Goal: Task Accomplishment & Management: Manage account settings

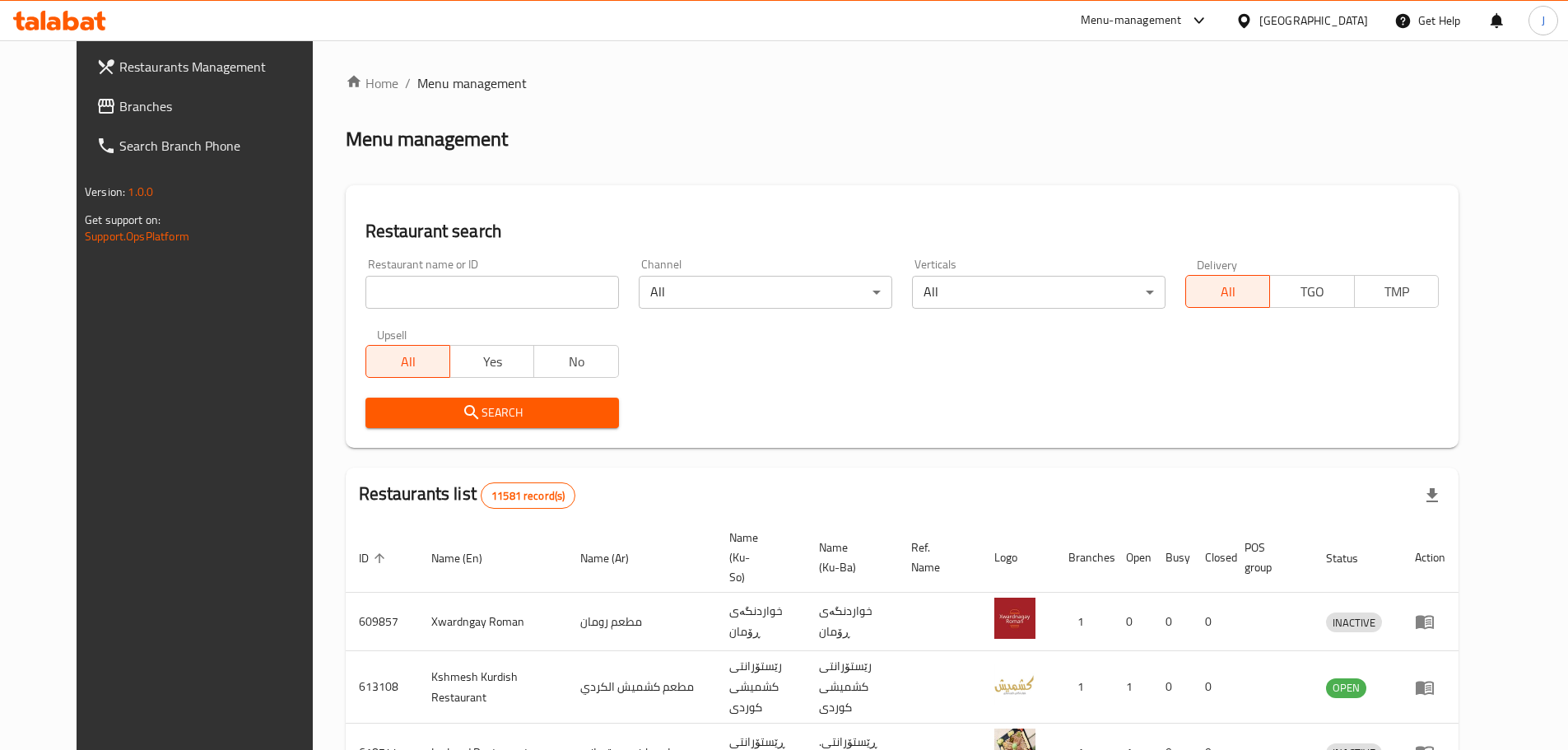
click at [462, 300] on input "search" at bounding box center [493, 292] width 254 height 33
click at [527, 291] on input "search" at bounding box center [493, 292] width 254 height 33
click at [415, 283] on input "essp" at bounding box center [493, 292] width 254 height 33
click at [455, 429] on div "Search" at bounding box center [492, 413] width 273 height 50
click at [460, 413] on span "Search" at bounding box center [492, 413] width 227 height 20
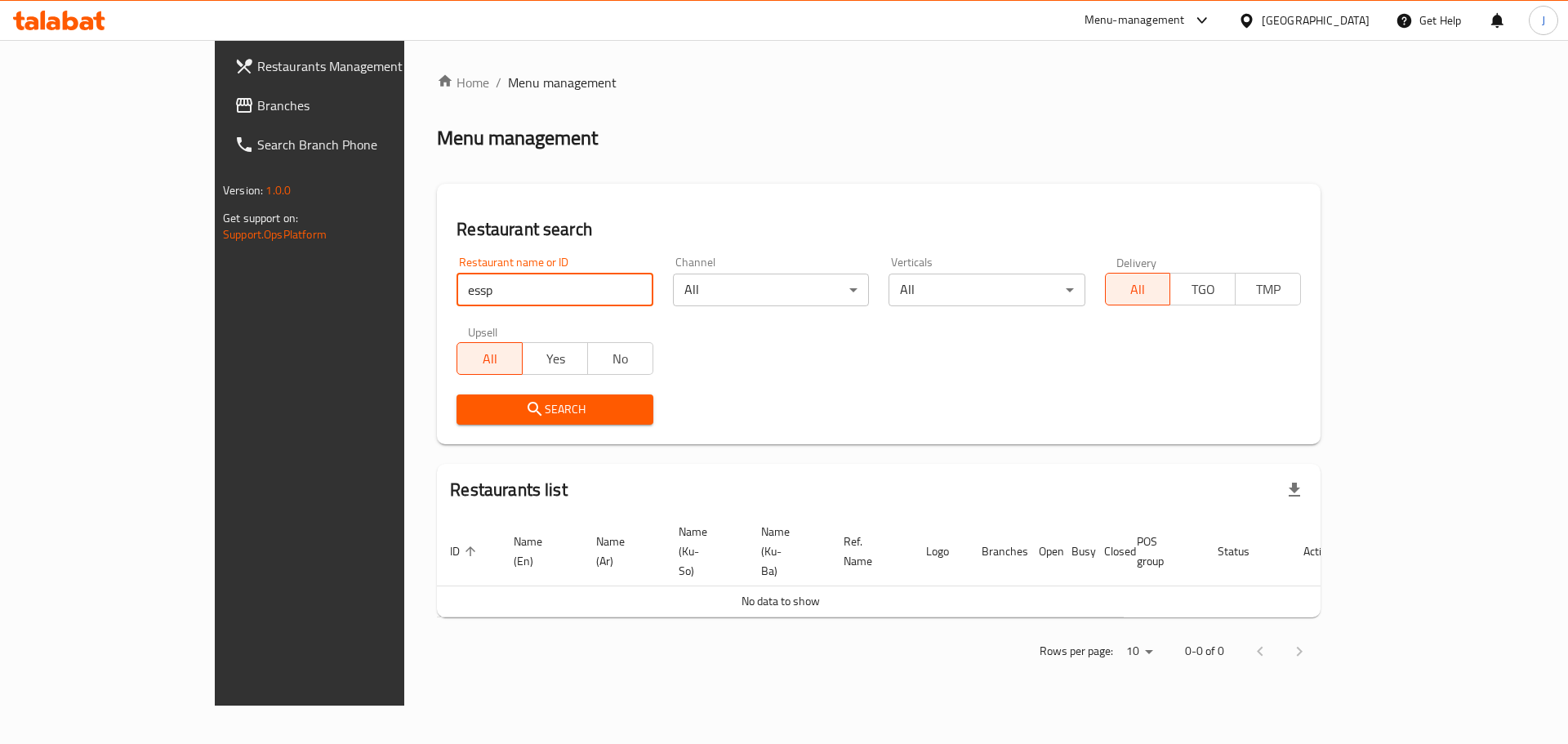
click at [456, 275] on input "essp" at bounding box center [554, 289] width 196 height 33
click button "Search" at bounding box center [554, 410] width 196 height 30
click at [510, 281] on input "اسبرسولاب" at bounding box center [554, 289] width 196 height 33
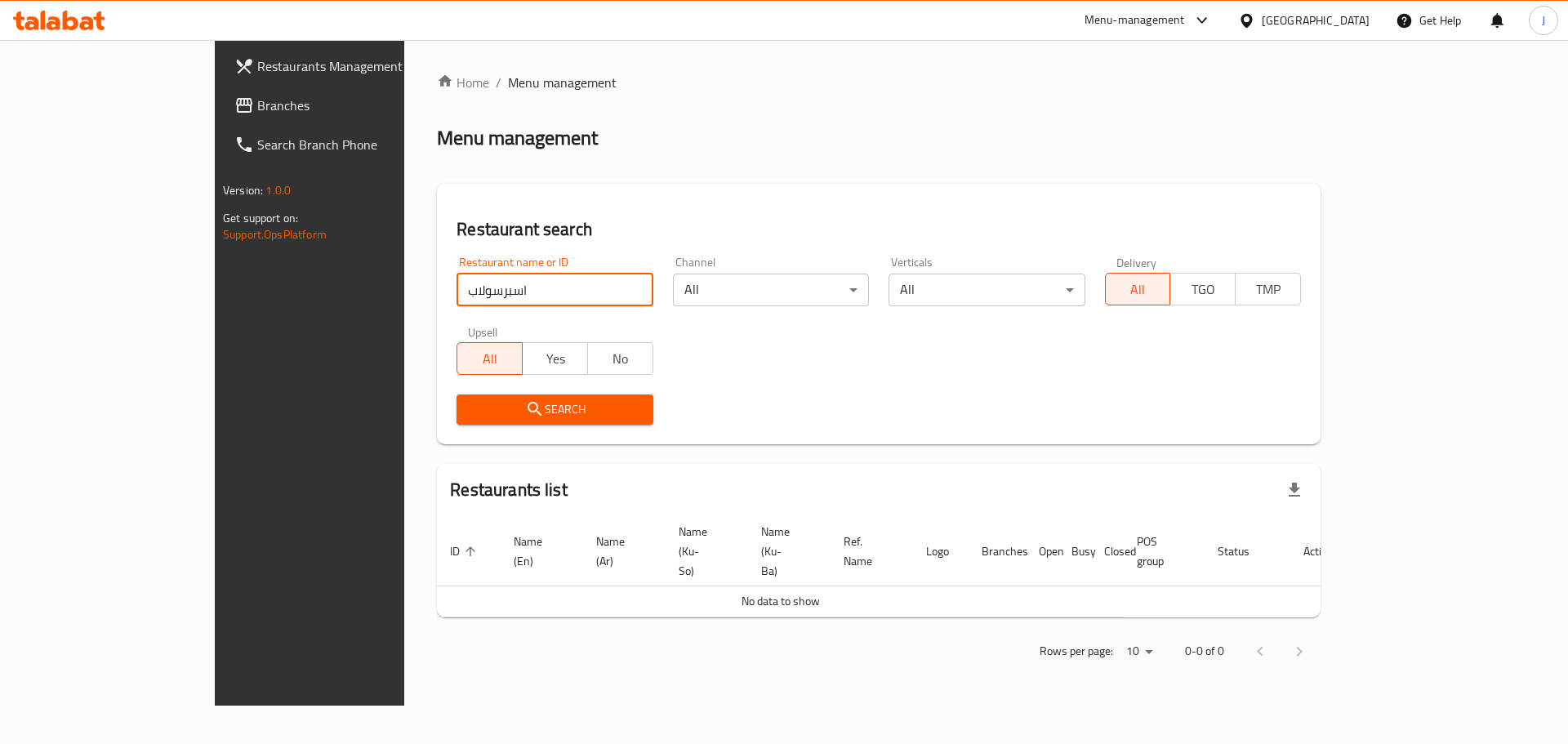
click at [510, 281] on input "اسبرسولاب" at bounding box center [554, 289] width 196 height 33
click button "Search" at bounding box center [554, 410] width 196 height 30
click at [525, 415] on icon "submit" at bounding box center [534, 409] width 19 height 19
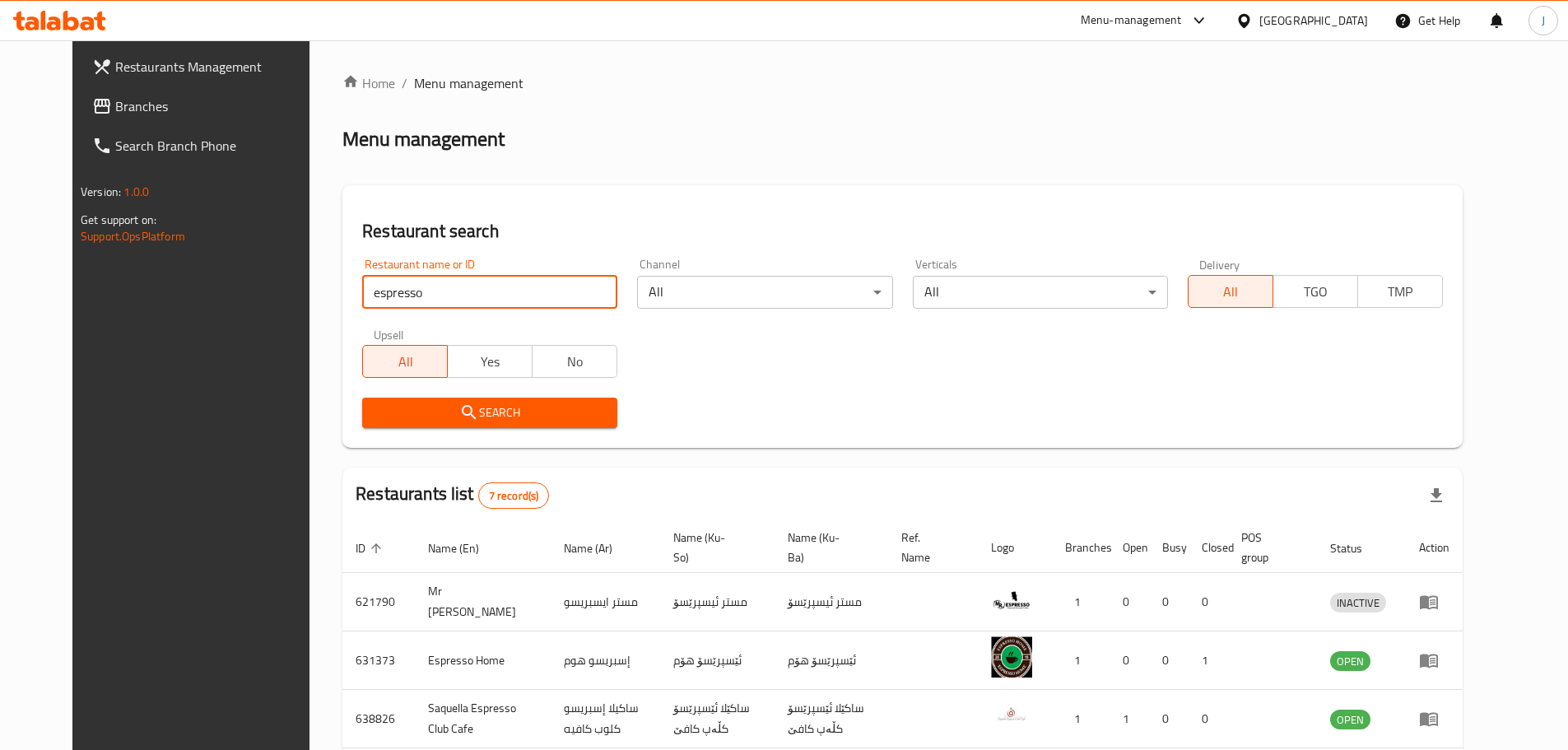
click at [441, 297] on input "espresso" at bounding box center [489, 292] width 255 height 33
paste input "674016"
type input "674016"
click at [459, 407] on icon "submit" at bounding box center [468, 412] width 19 height 19
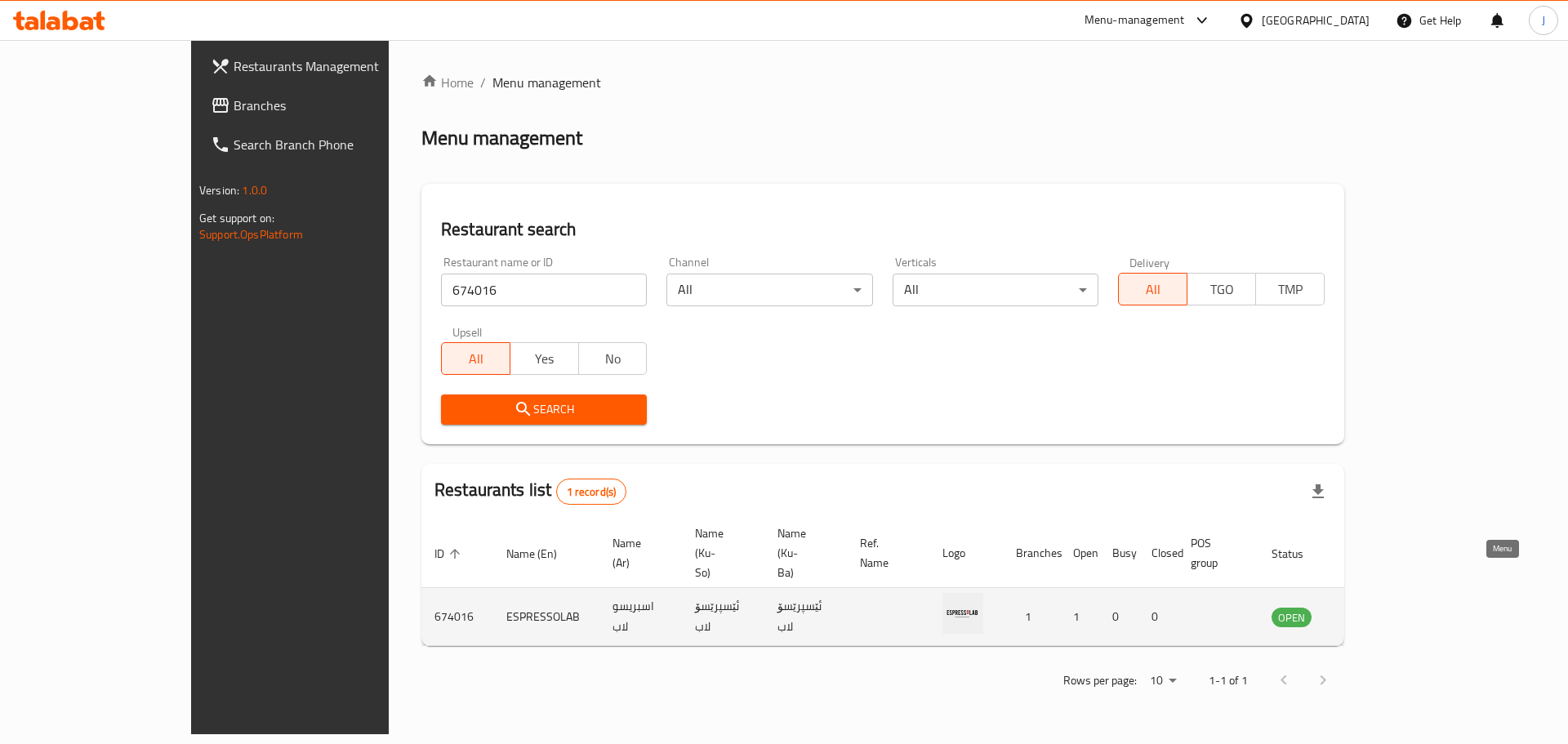
click at [1387, 606] on link "enhanced table" at bounding box center [1372, 616] width 30 height 19
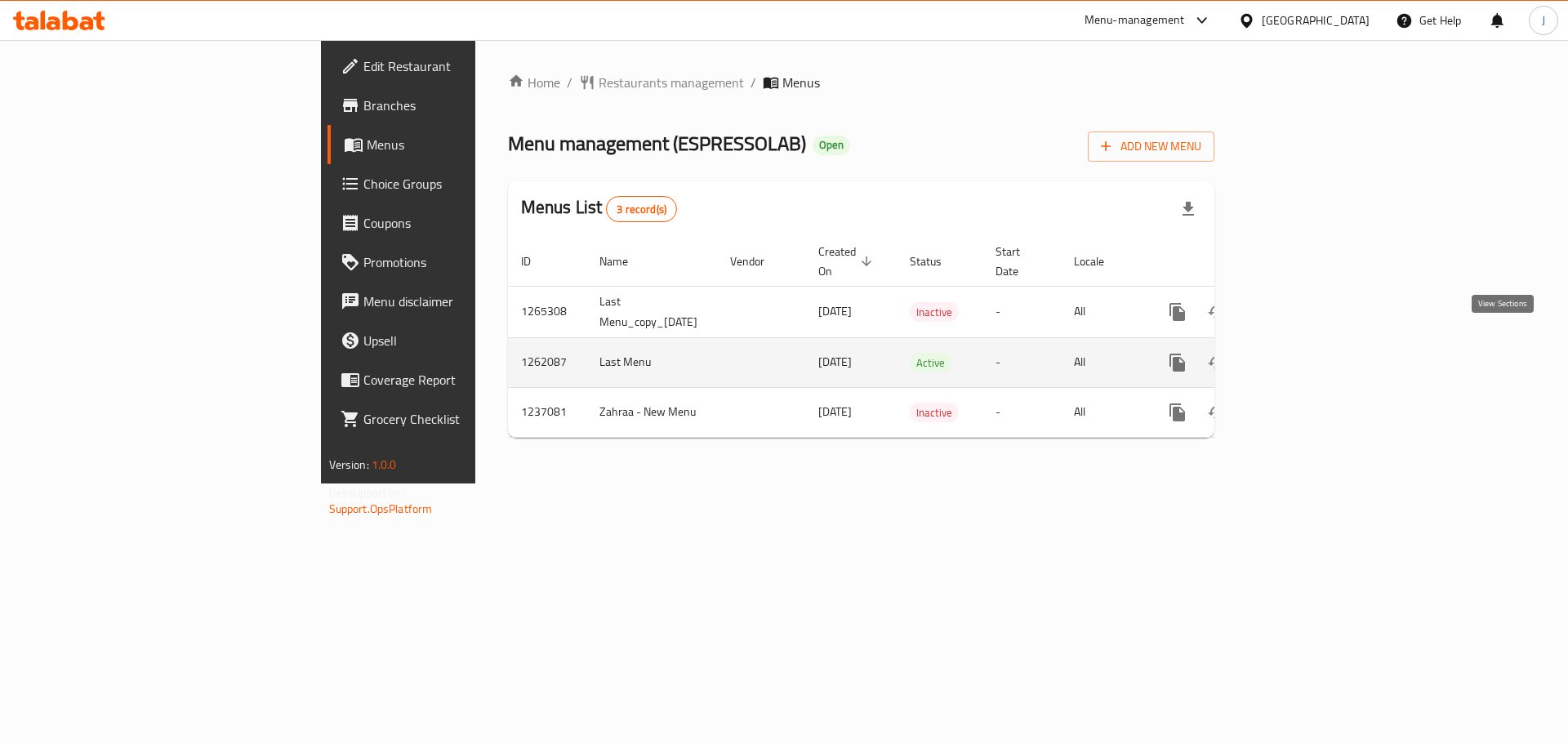
click at [1304, 353] on icon "enhanced table" at bounding box center [1294, 362] width 19 height 19
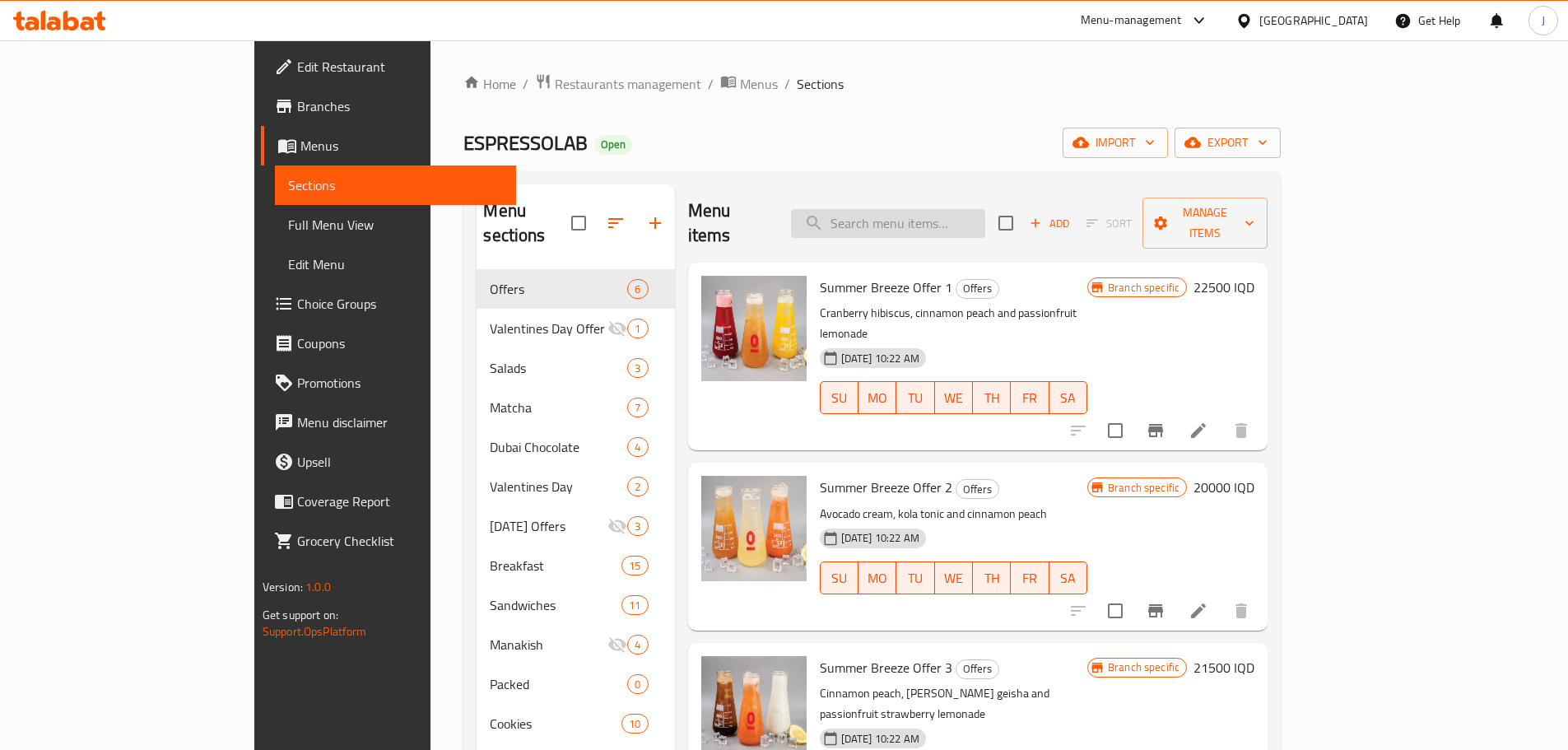
click at [985, 215] on input "search" at bounding box center [888, 224] width 194 height 29
type input "o"
type input "م"
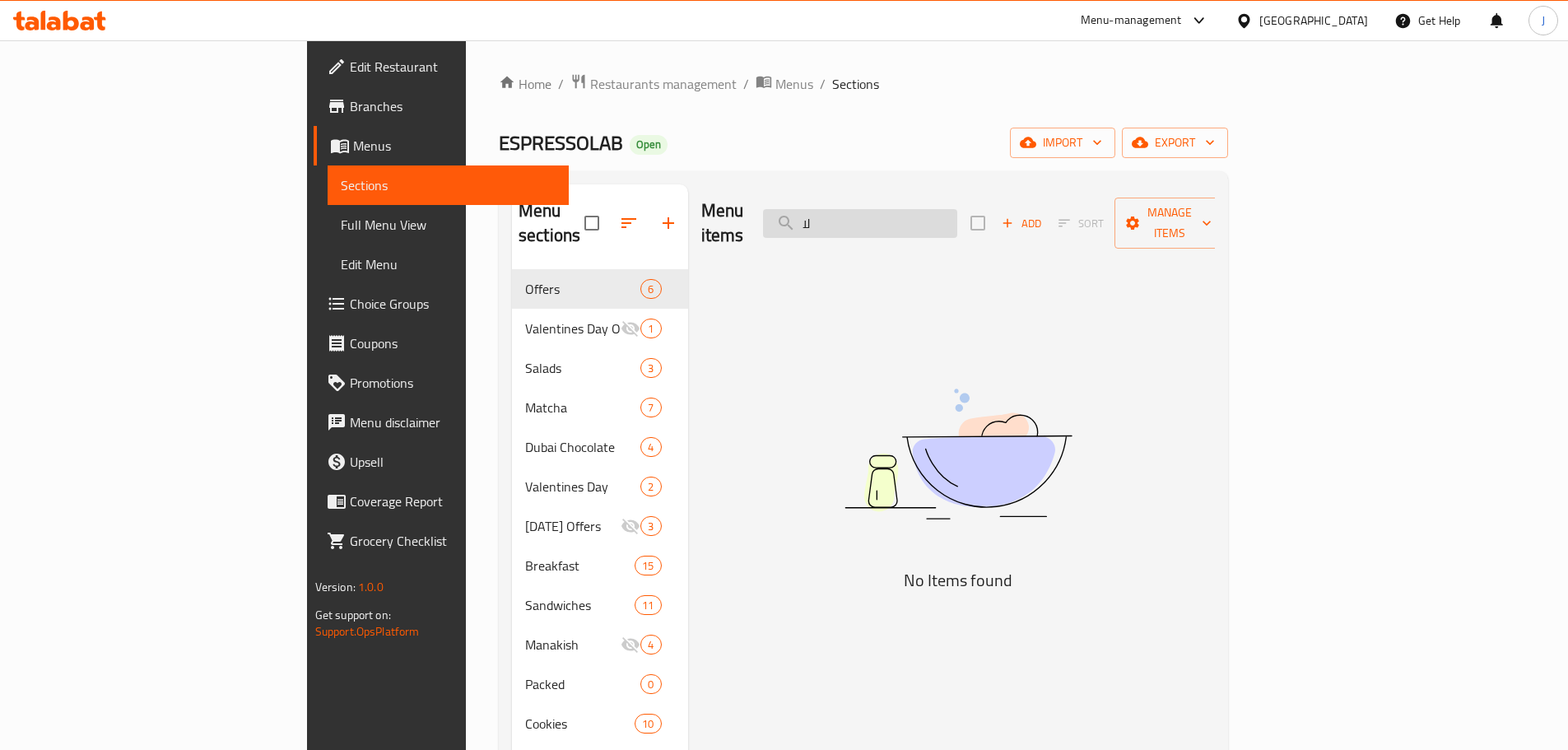
type input "ل"
type input "l"
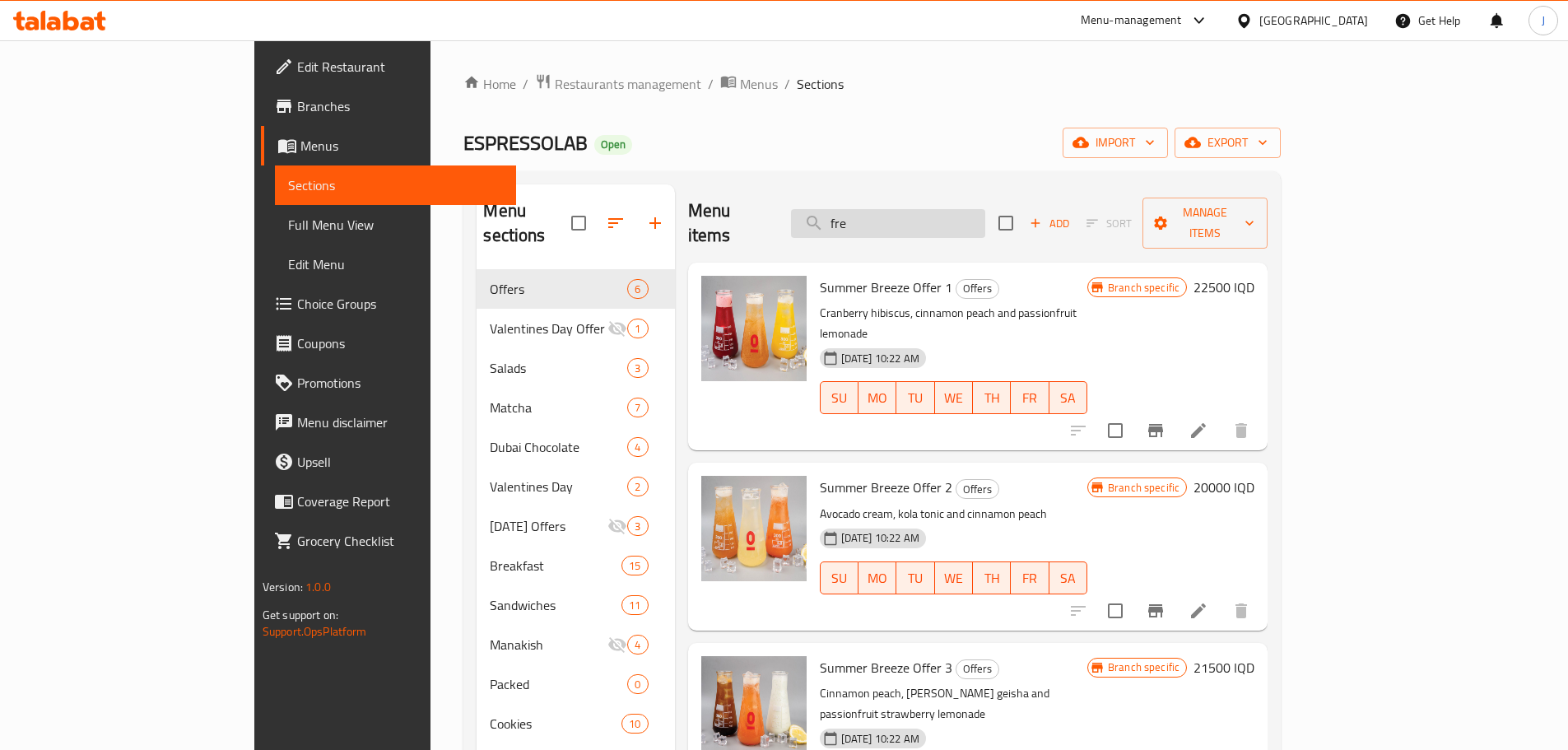
type input "free"
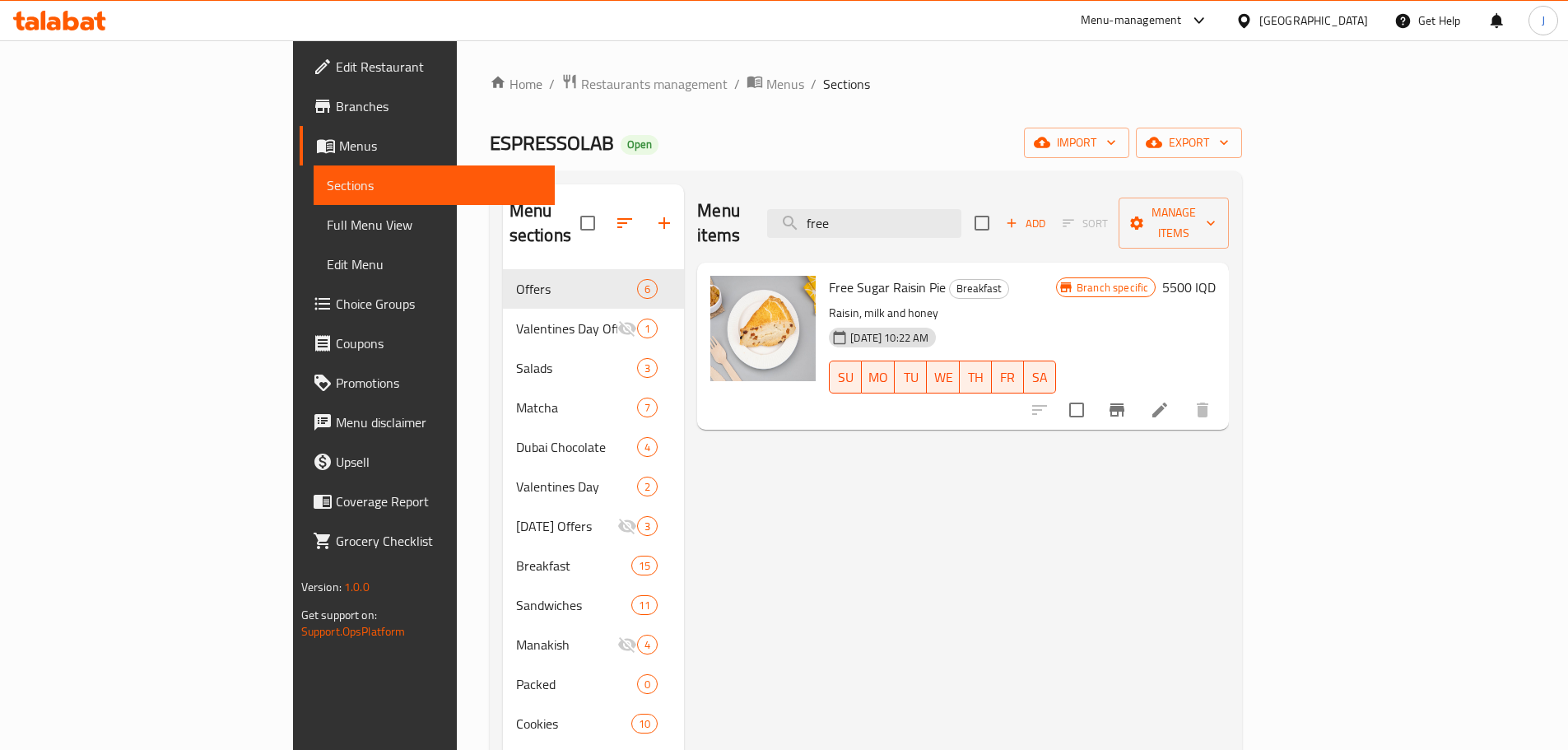
drag, startPoint x: 950, startPoint y: 211, endPoint x: 852, endPoint y: 208, distance: 98.0
click at [852, 208] on div "Menu items free Add Sort Manage items" at bounding box center [963, 223] width 531 height 78
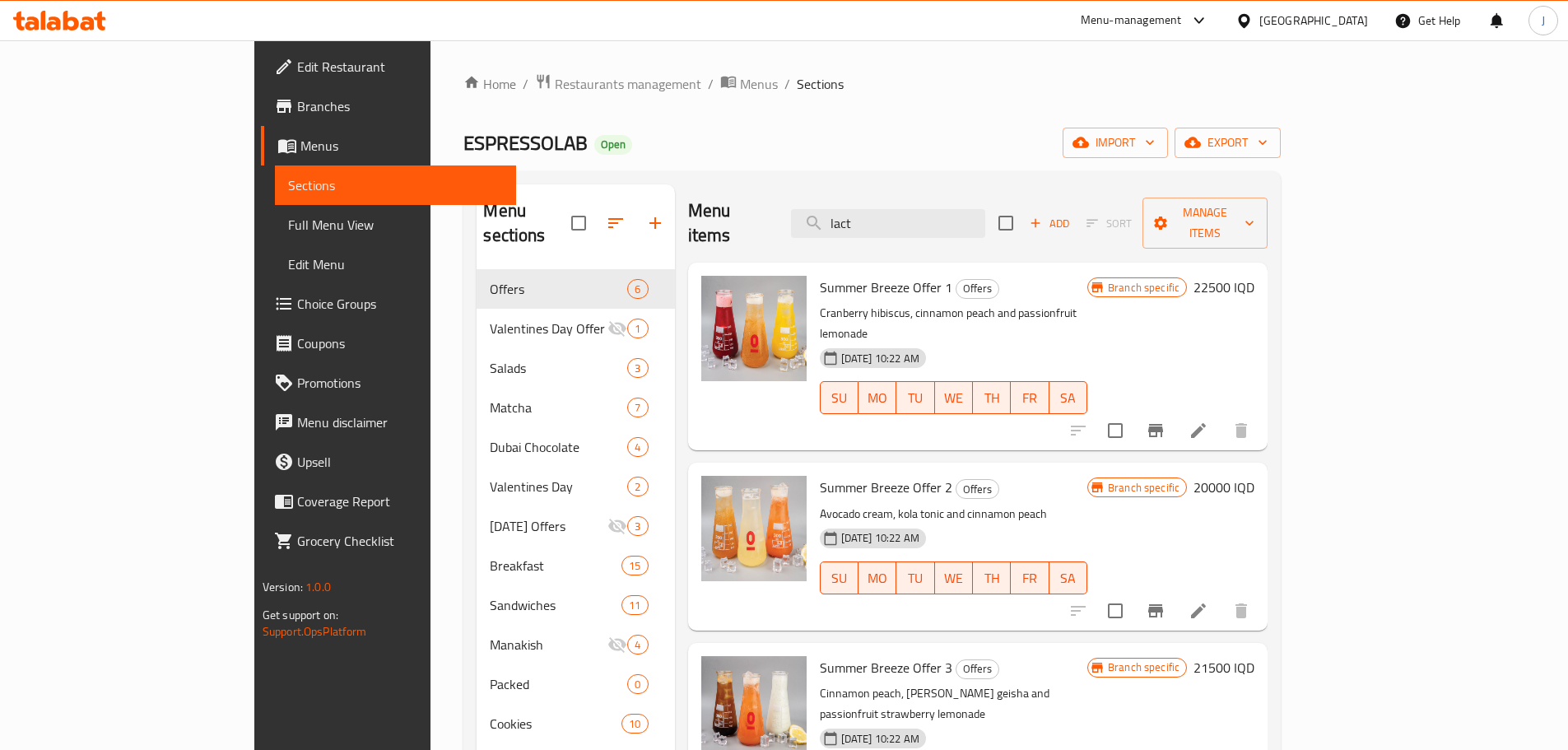
type input "lacto"
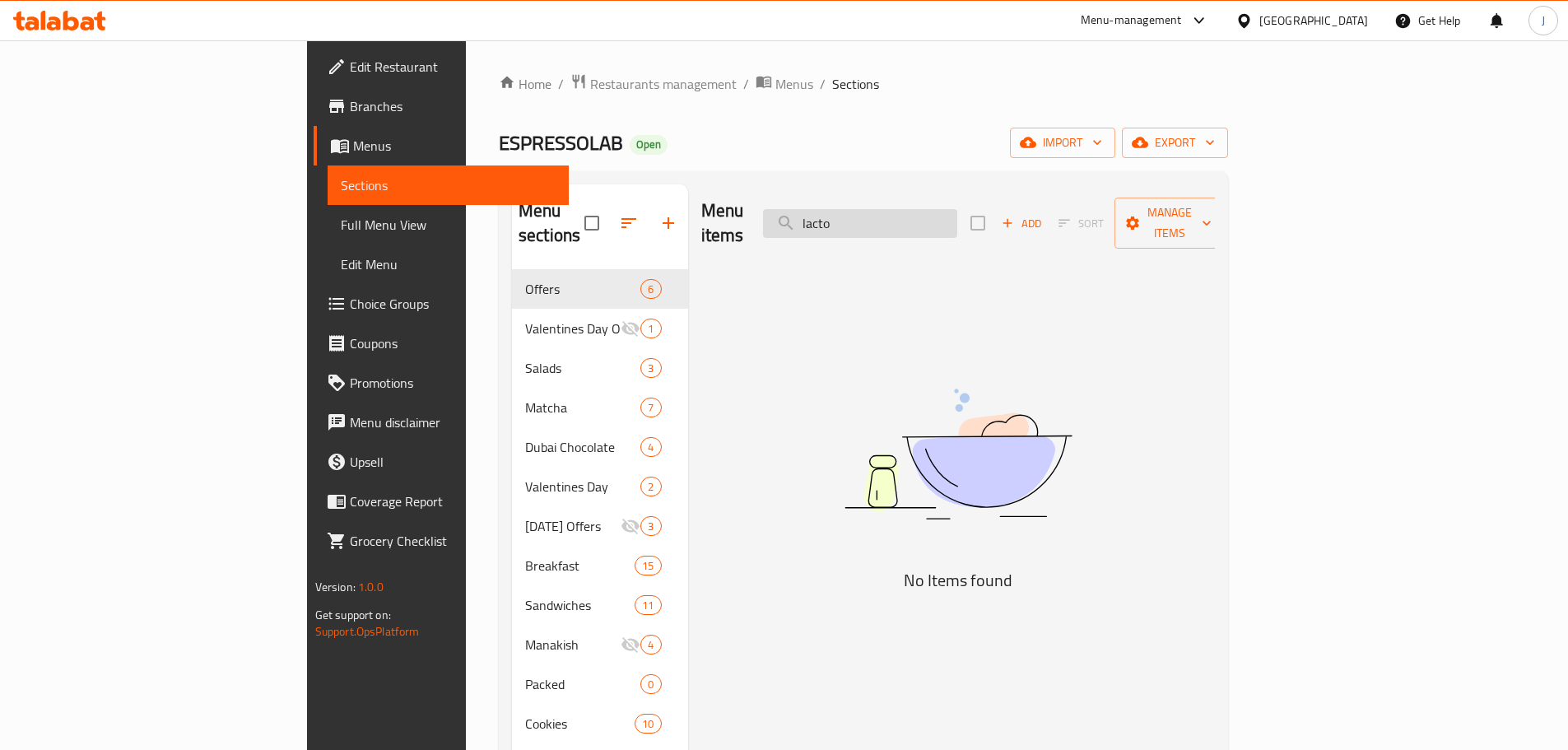
click at [957, 218] on input "lacto" at bounding box center [859, 224] width 194 height 29
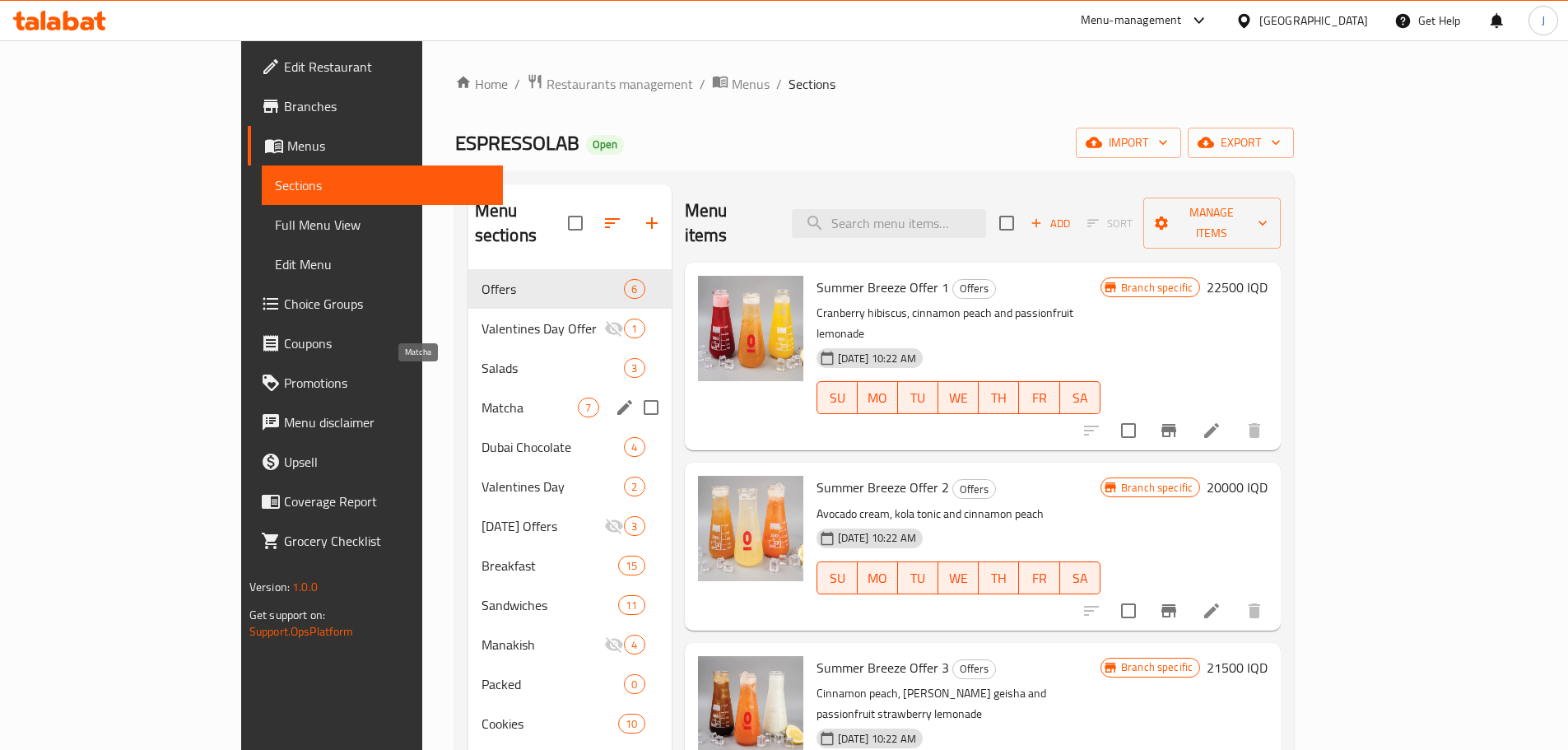
click at [482, 398] on span "Matcha" at bounding box center [531, 407] width 98 height 19
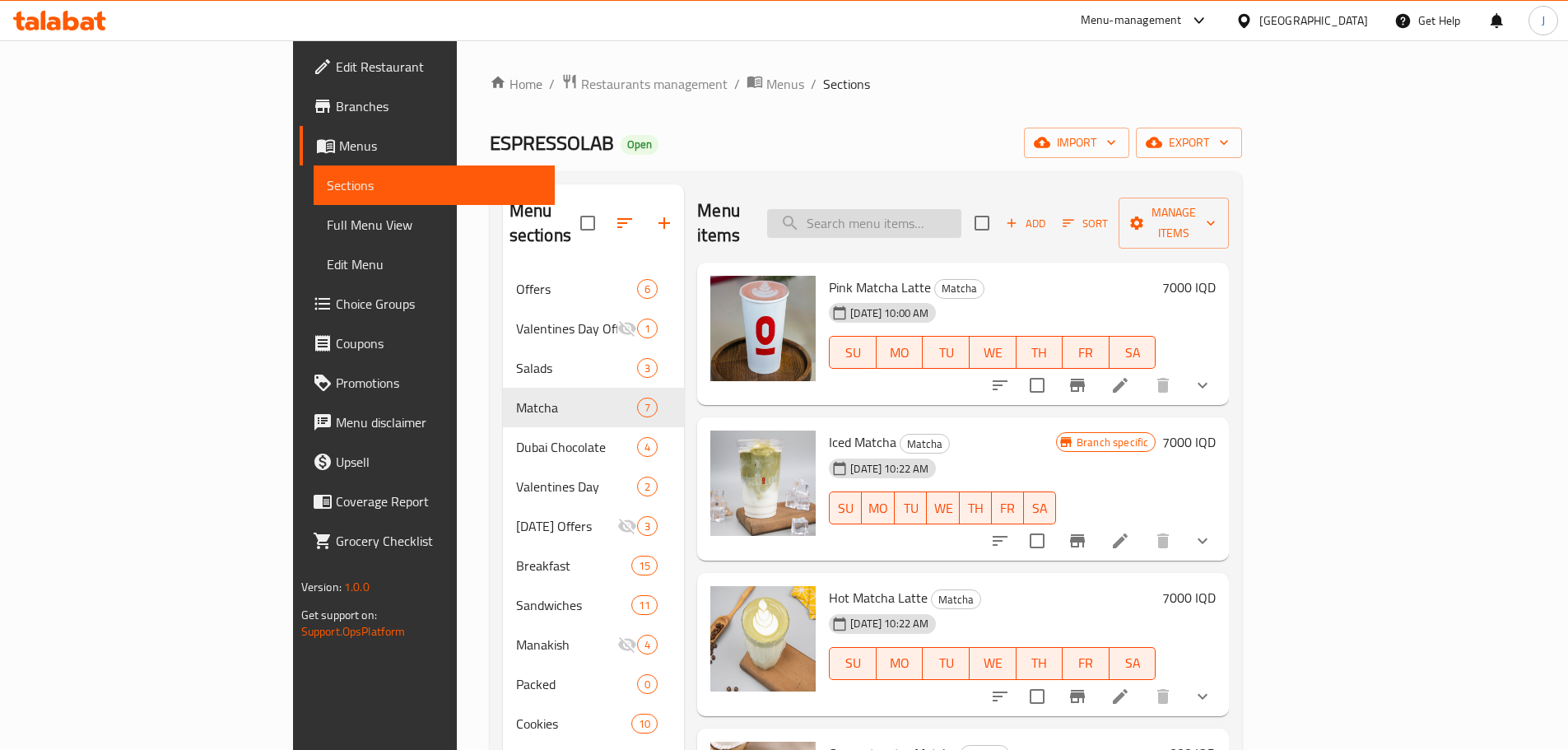
click at [961, 209] on input "search" at bounding box center [863, 224] width 194 height 29
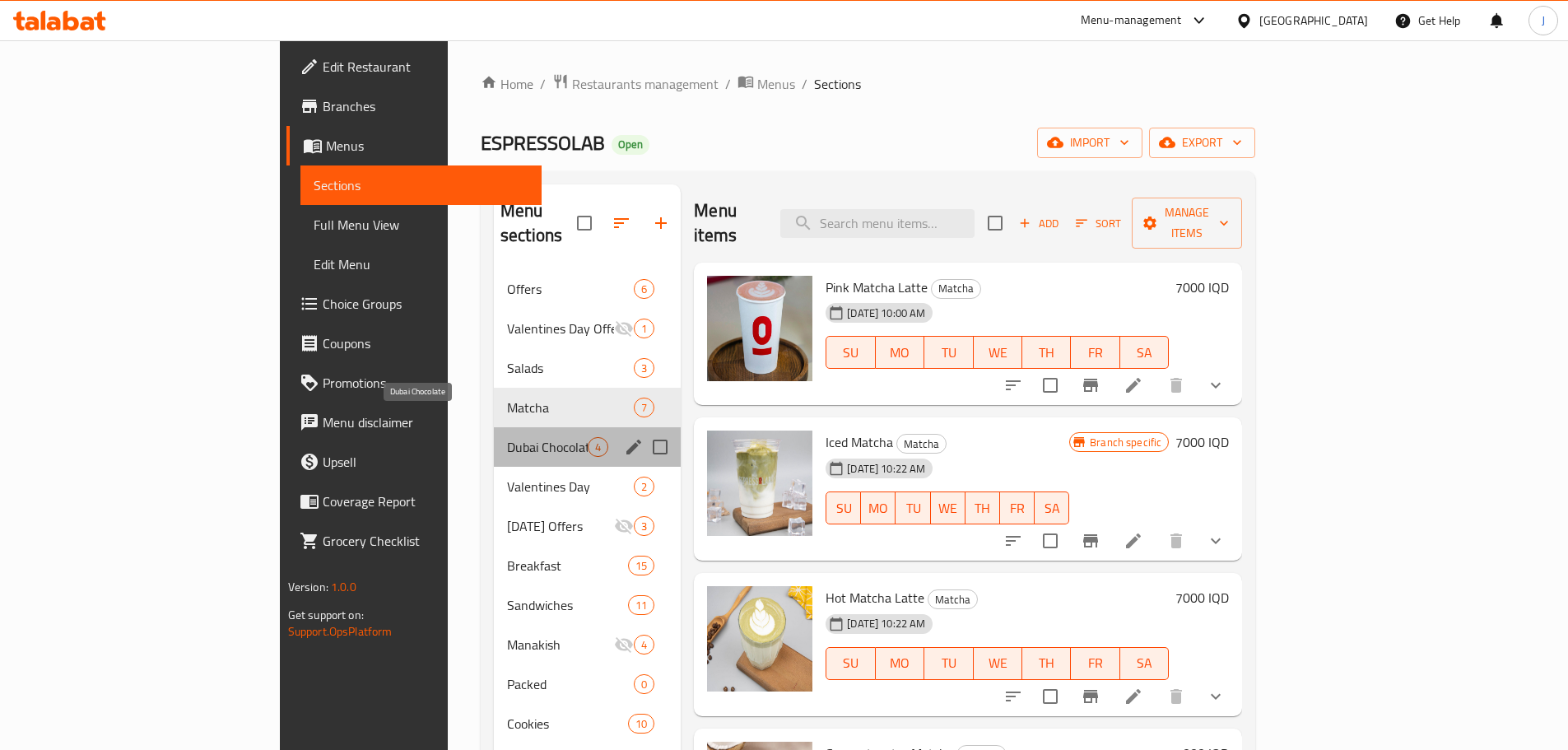
click at [507, 437] on span "Dubai Chocolate" at bounding box center [547, 446] width 81 height 19
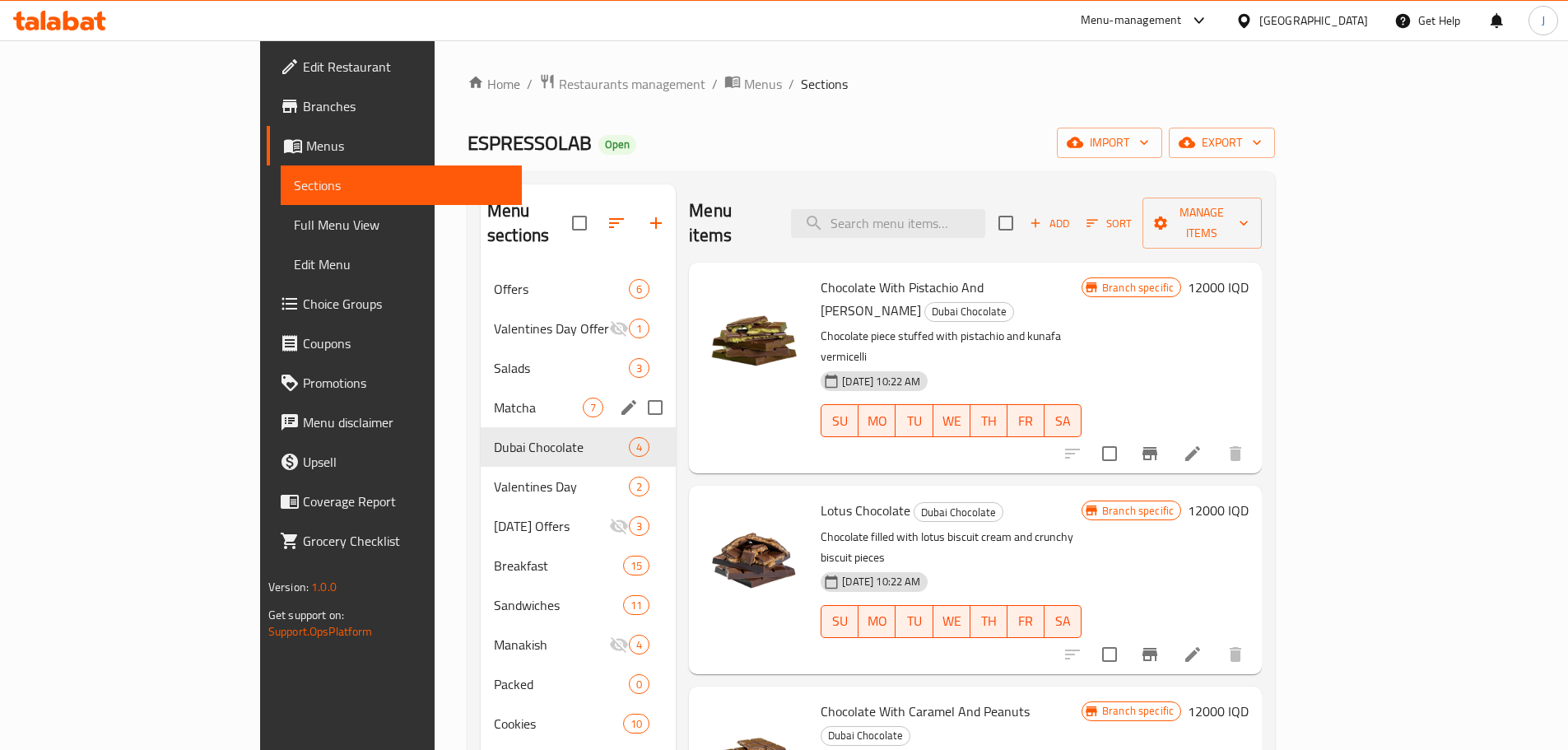
click at [494, 398] on span "Matcha" at bounding box center [538, 407] width 89 height 19
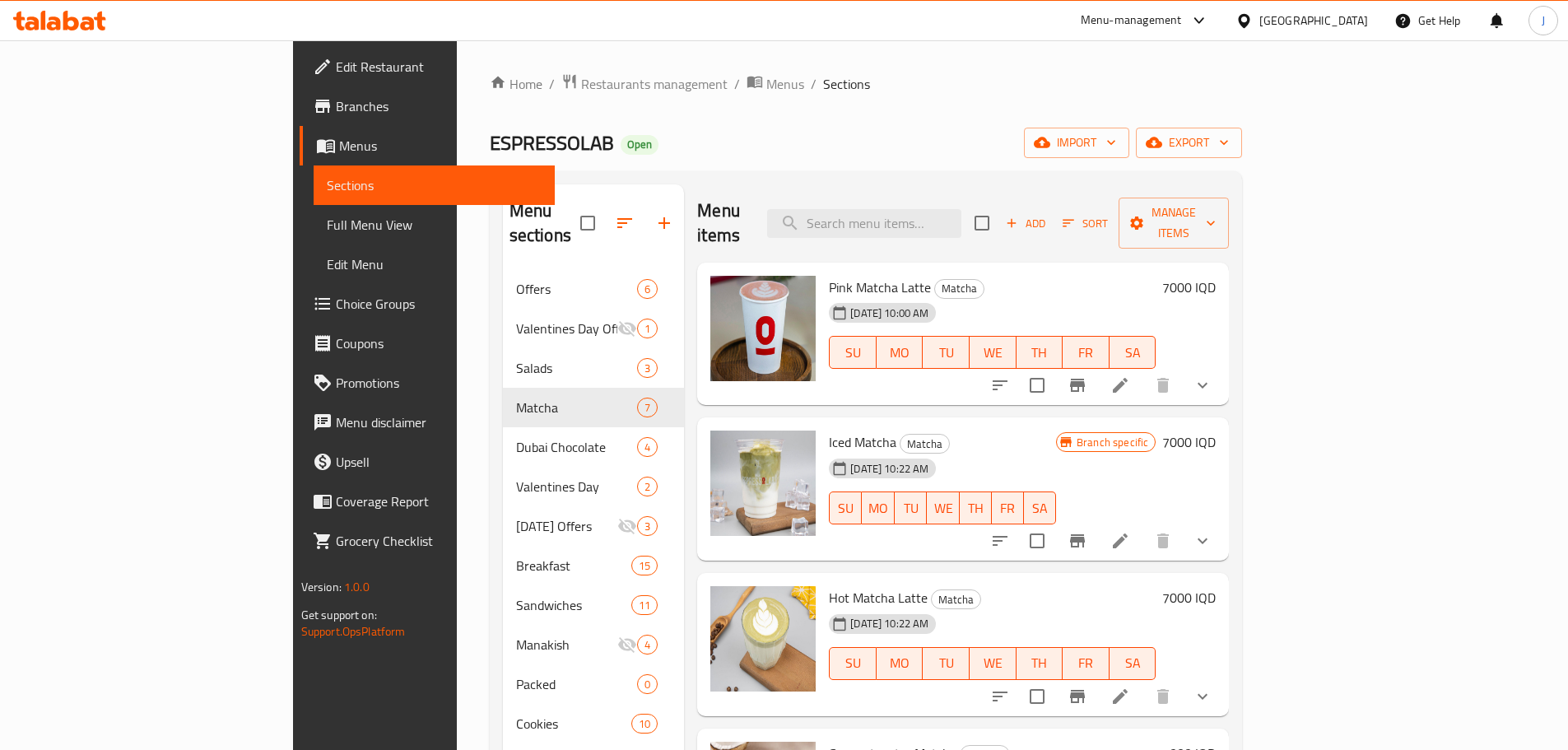
click at [1143, 371] on li at bounding box center [1120, 385] width 46 height 29
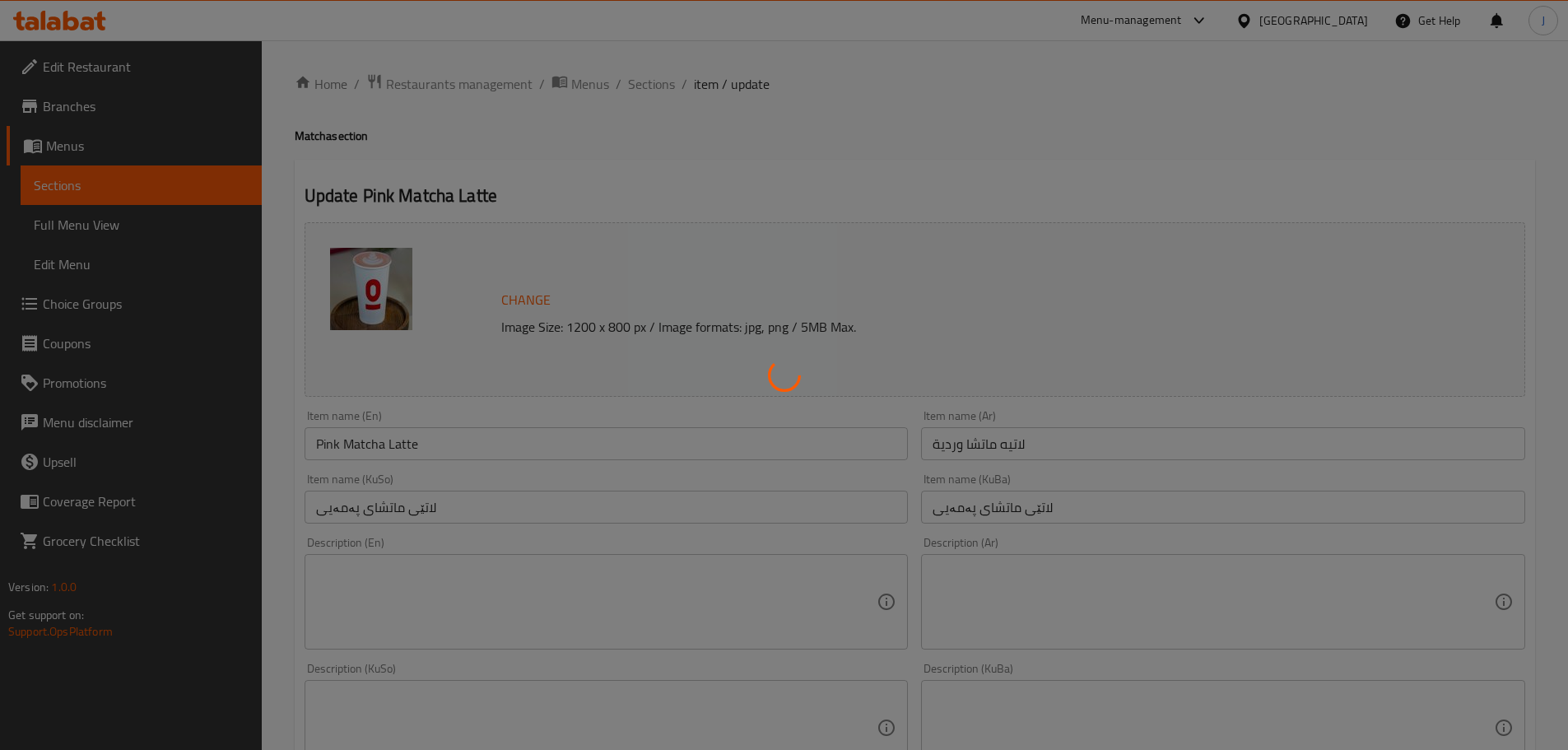
type input "إختيارك من الحجم:"
type input "هەڵبژاردنت لە قەبارە:"
type input "1"
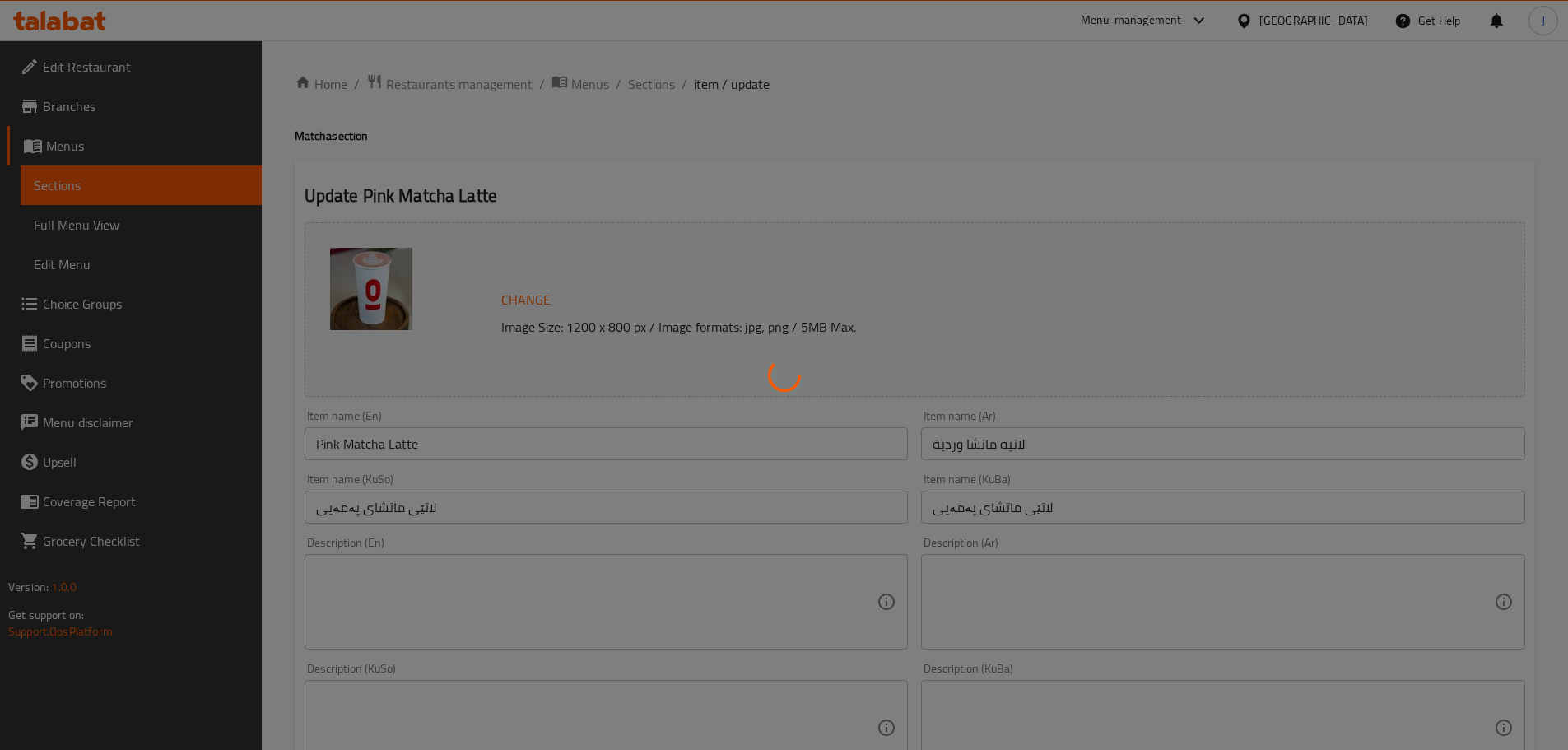
type input "إختيارك من:"
type input "هەڵبژاردنت لە:"
type input "1"
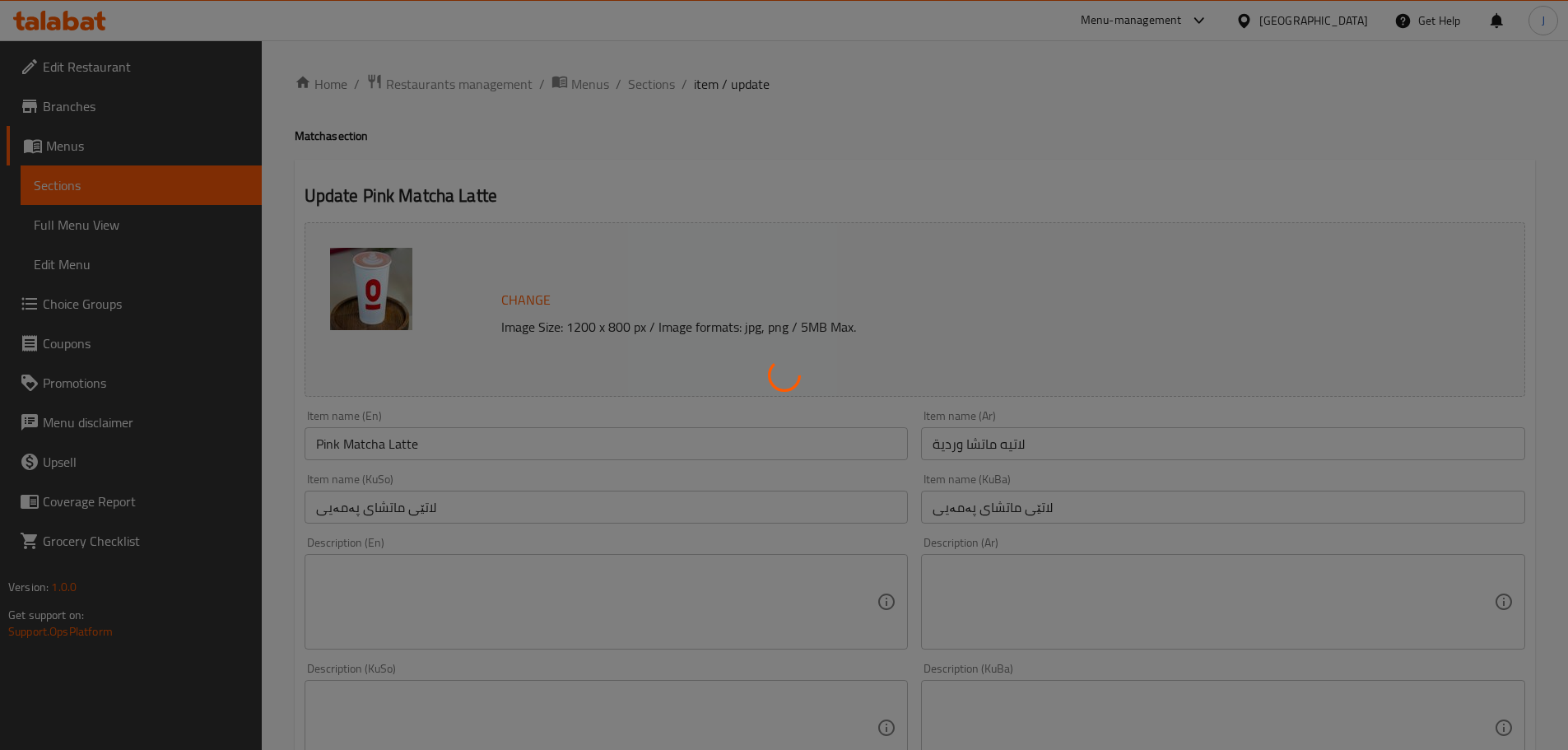
type input "إختيارك من الحليب:"
type input "هەڵبژاردنت لە شیر:"
type input "1"
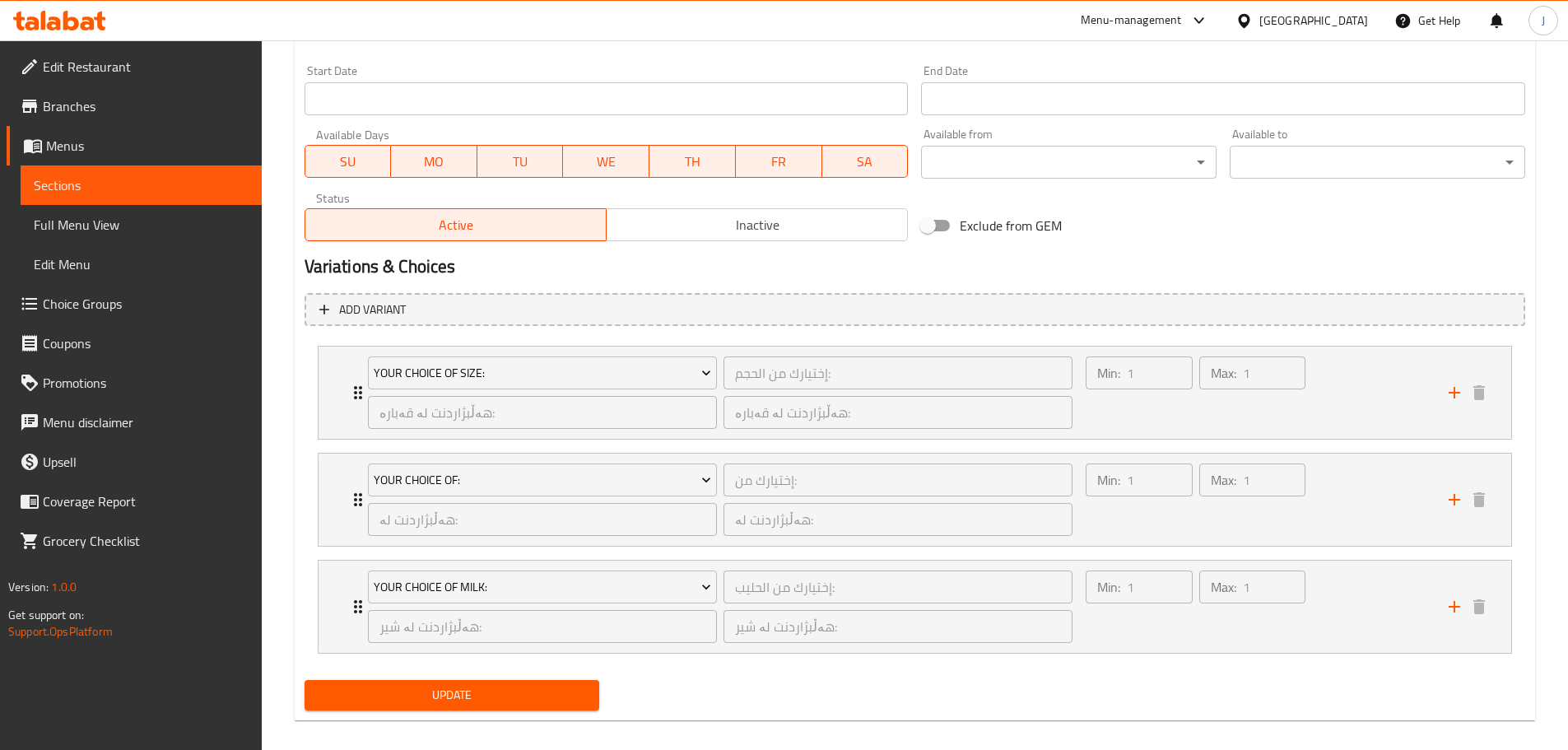
scroll to position [907, 0]
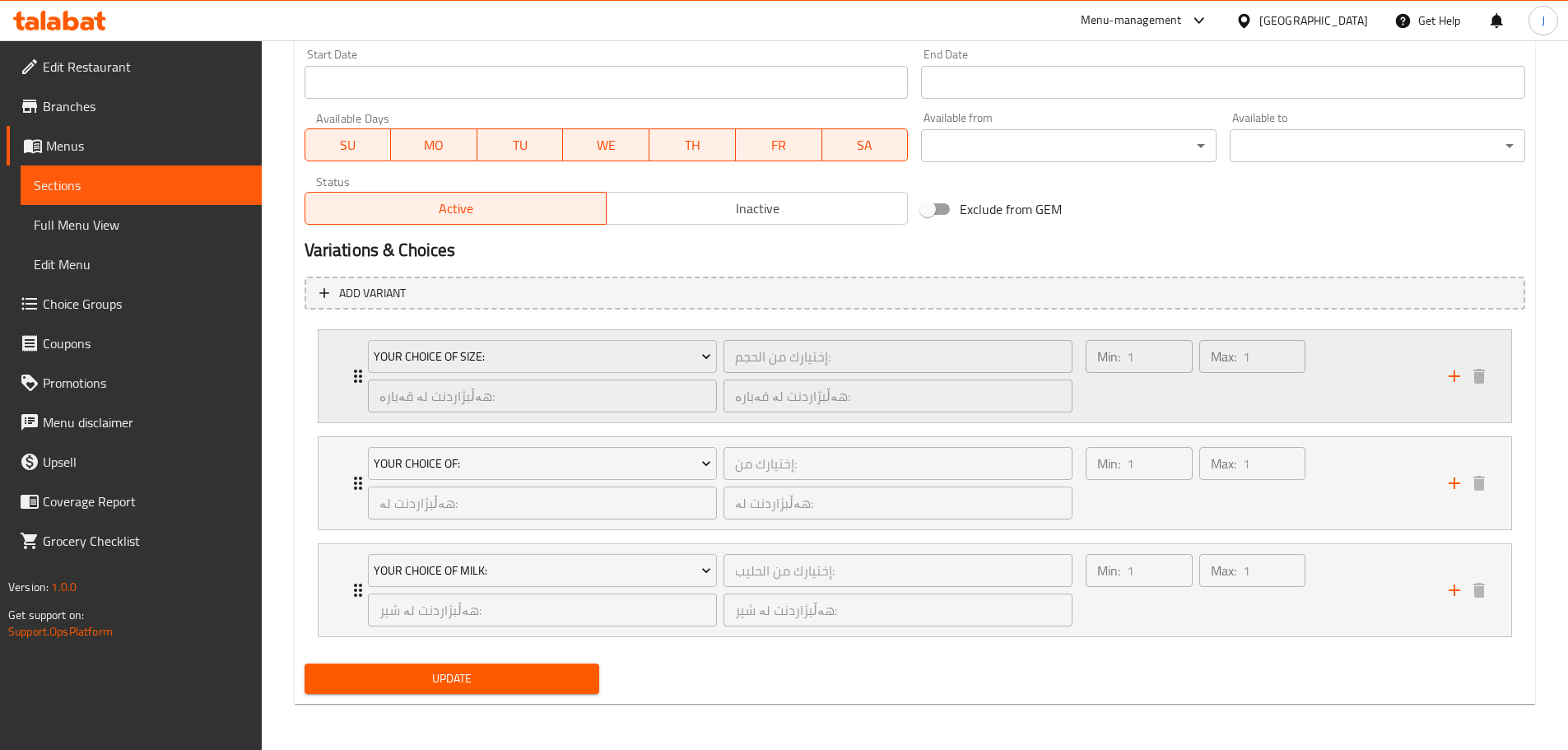
click at [332, 388] on div "Your Choice Of Size: إختيارك من الحجم: ​ هەڵبژاردنت لە قەبارە: ​ هەڵبژاردنت لە …" at bounding box center [915, 377] width 1192 height 92
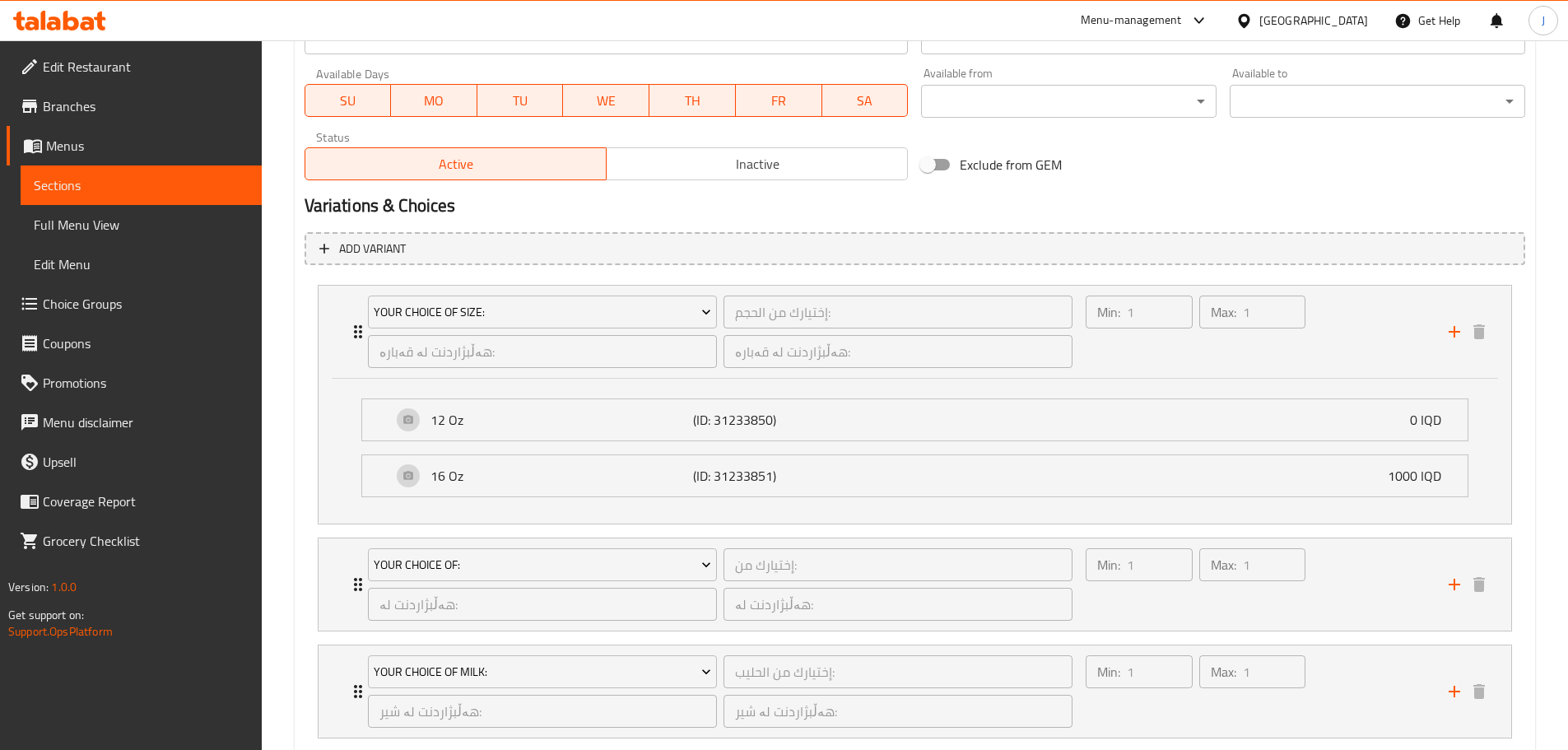
scroll to position [990, 0]
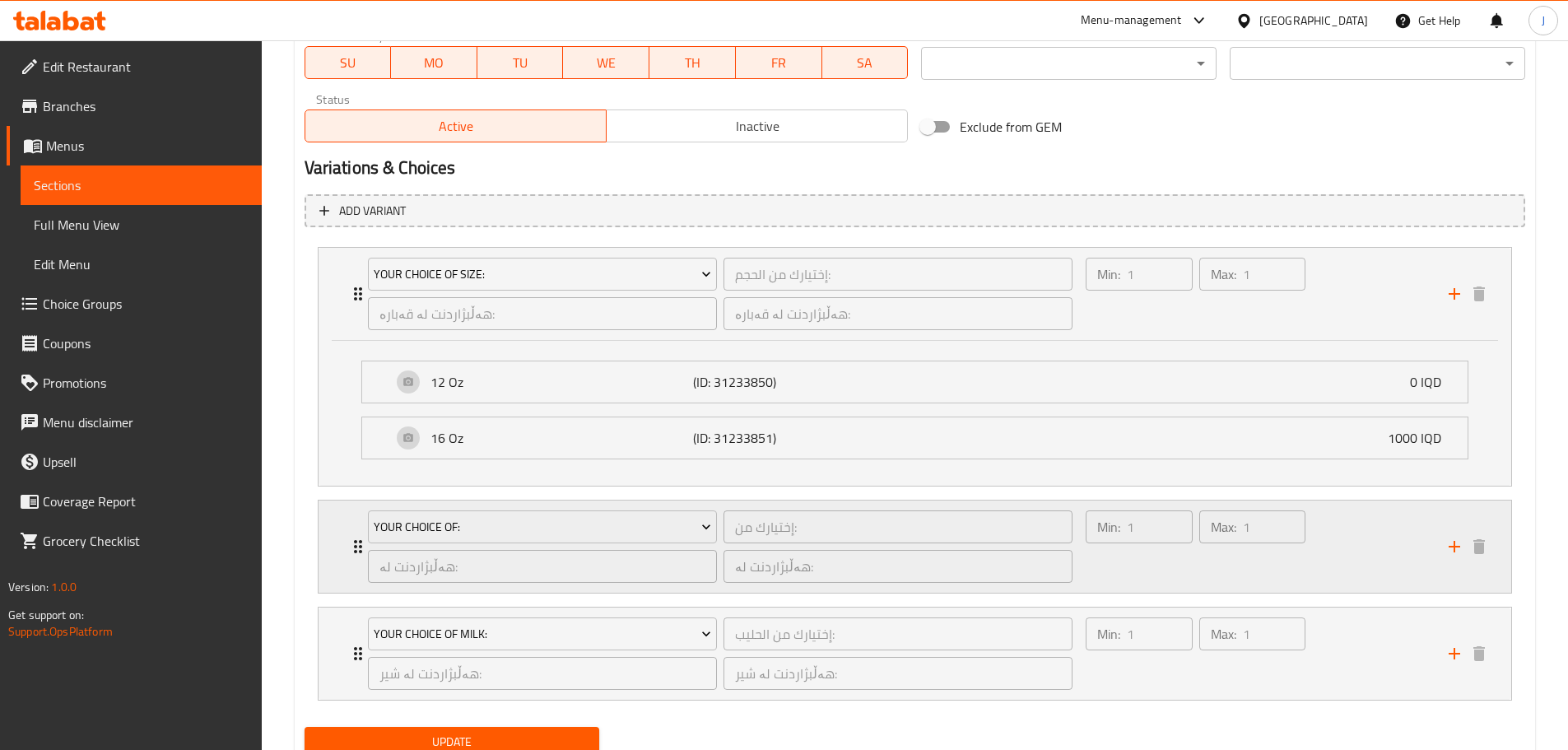
click at [355, 548] on icon "Expand" at bounding box center [358, 547] width 8 height 13
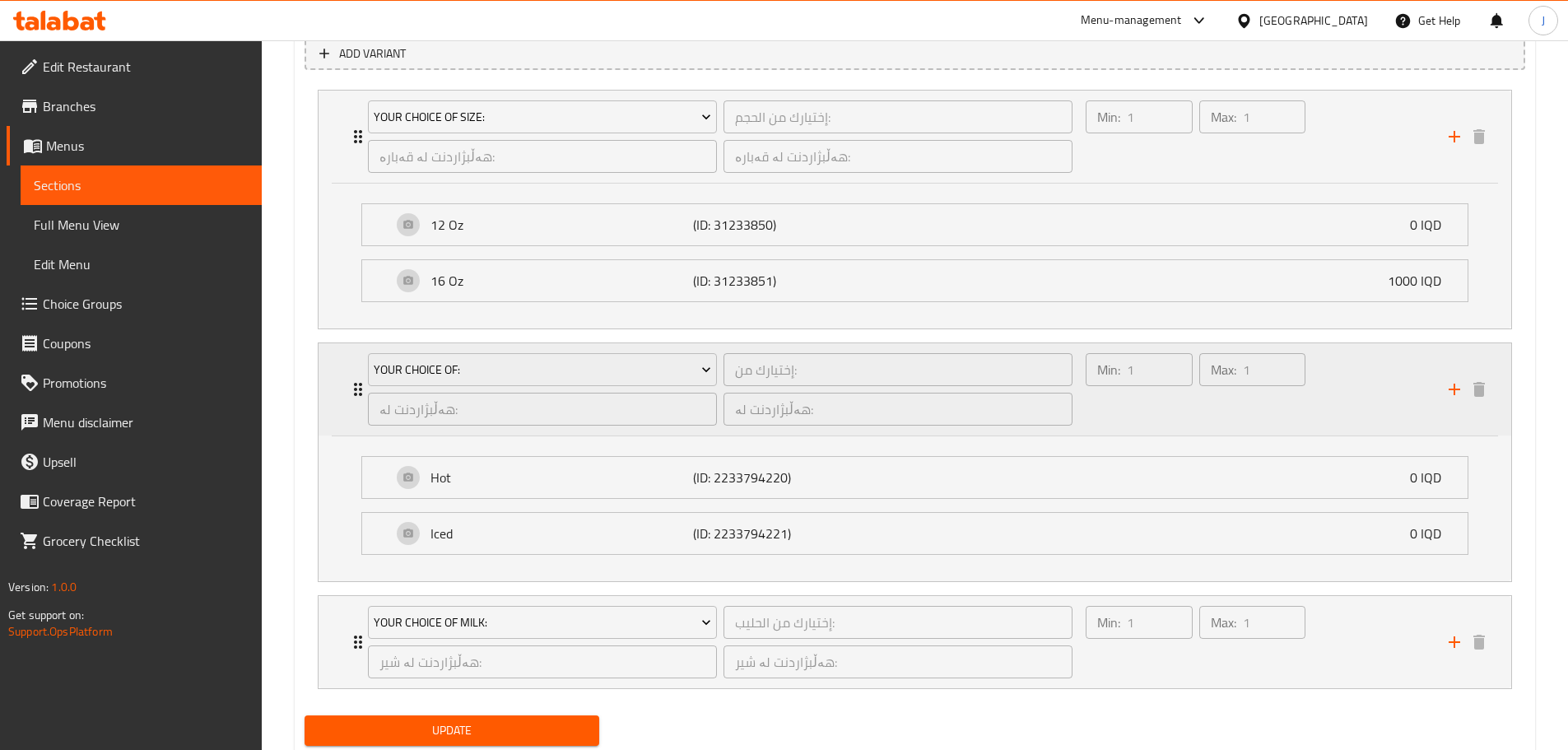
scroll to position [1154, 0]
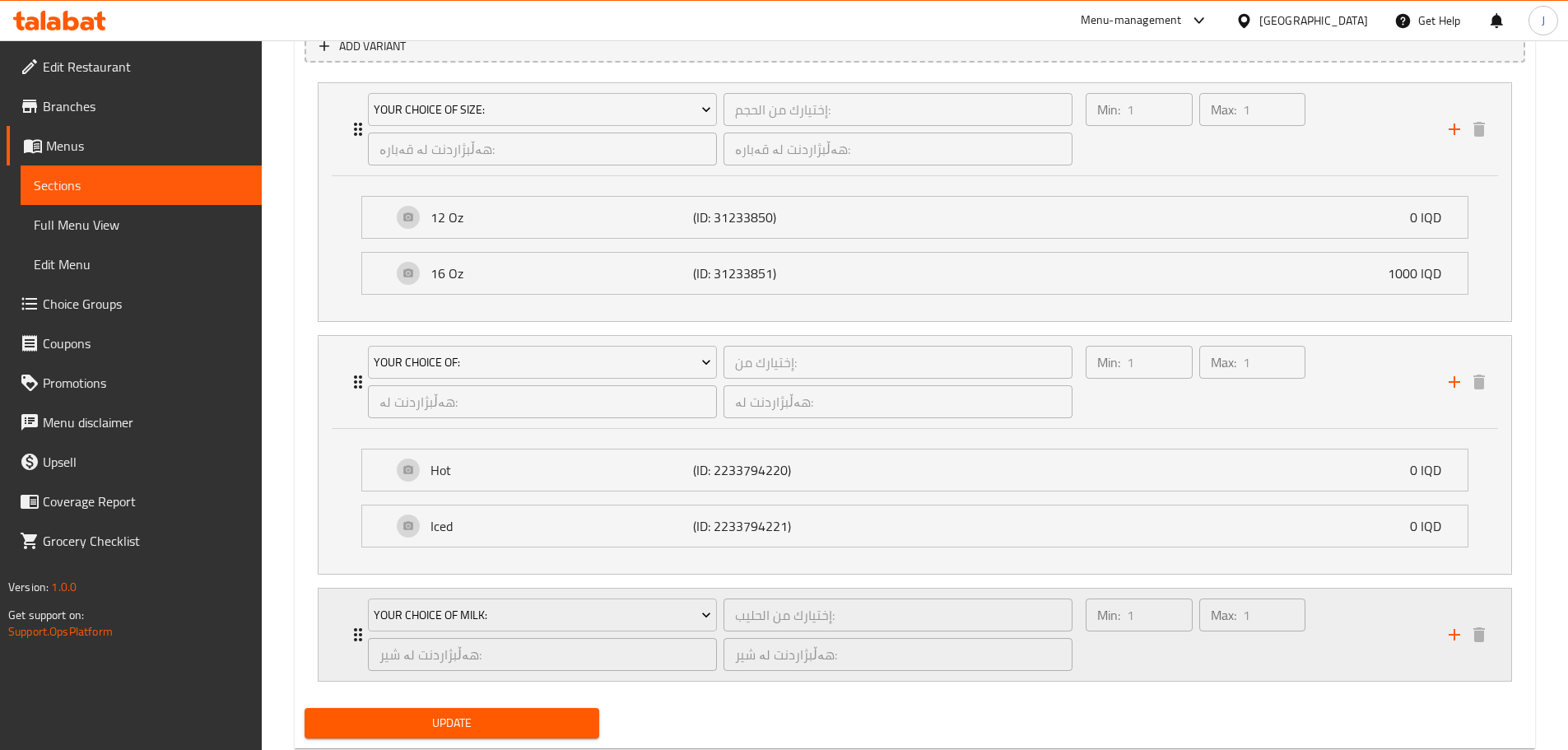
click at [340, 628] on div "Your Choice Of Milk: إختيارك من الحليب: ​ هەڵبژاردنت لە شیر: ​ هەڵبژاردنت لە شی…" at bounding box center [915, 635] width 1192 height 92
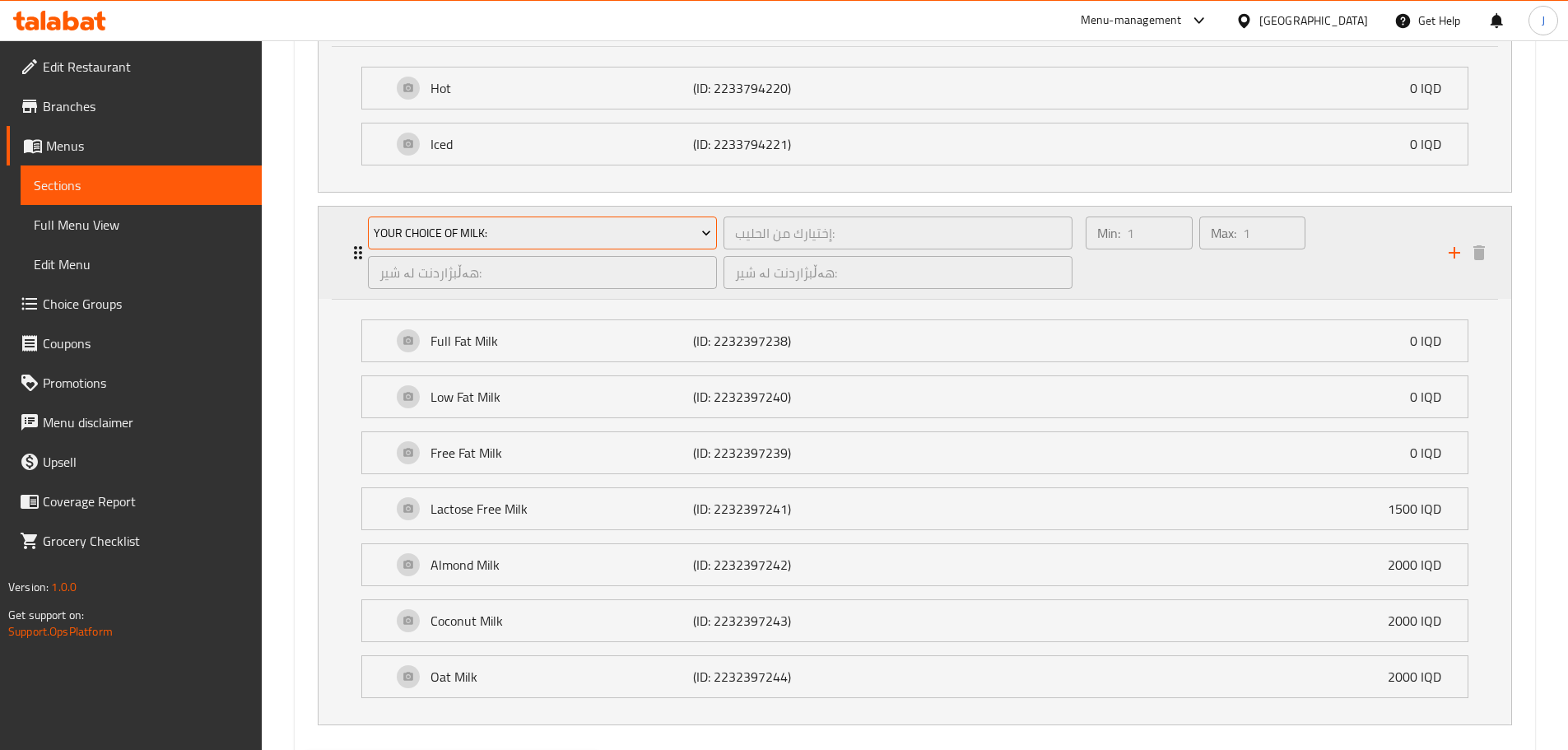
scroll to position [1566, 0]
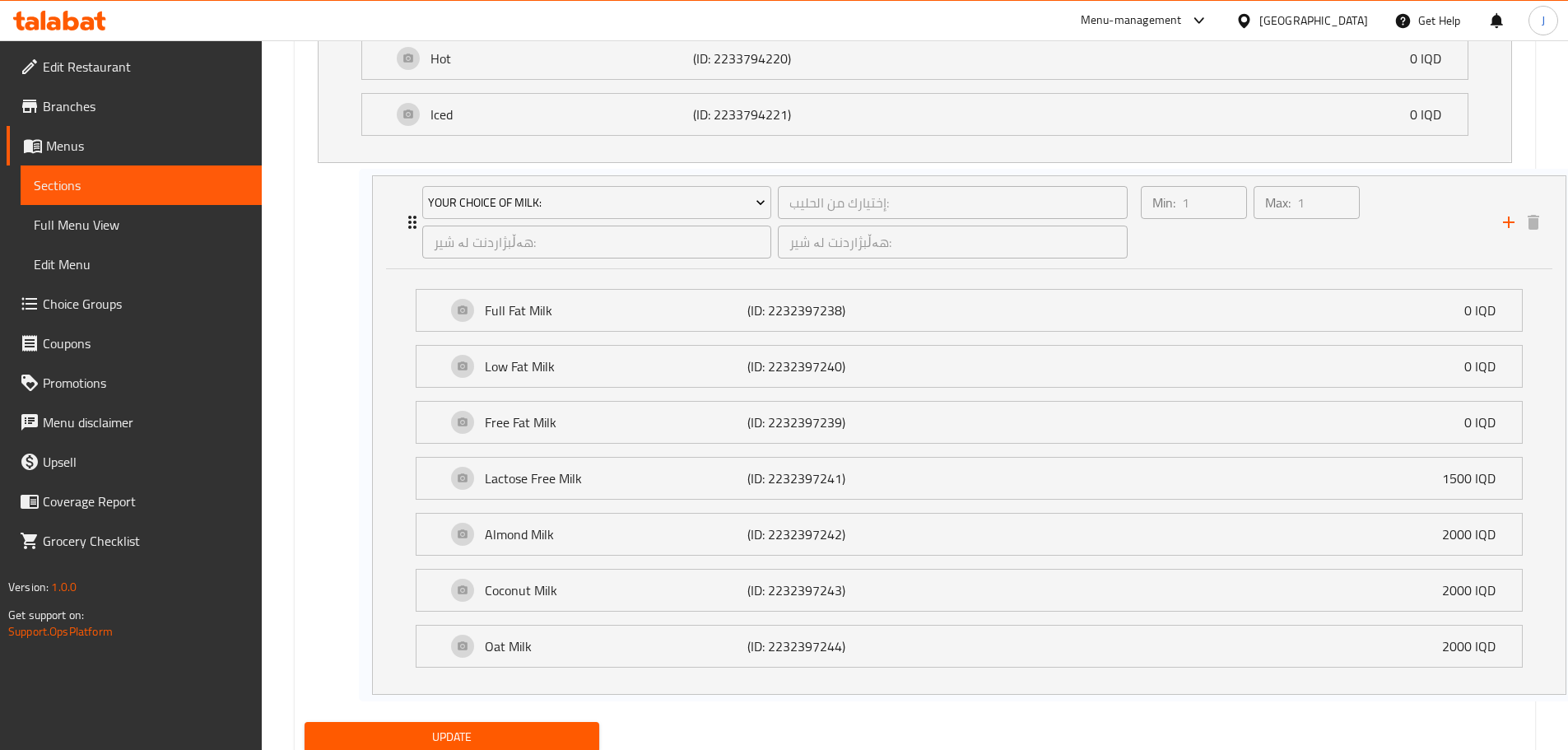
drag, startPoint x: 426, startPoint y: 488, endPoint x: 488, endPoint y: 487, distance: 62.0
click at [488, 487] on div "Your Choice Of Size: إختيارك من الحجم: ​ هەڵبژاردنت لە قەبارە: ​ هەڵبژاردنت لە …" at bounding box center [915, 183] width 1221 height 1038
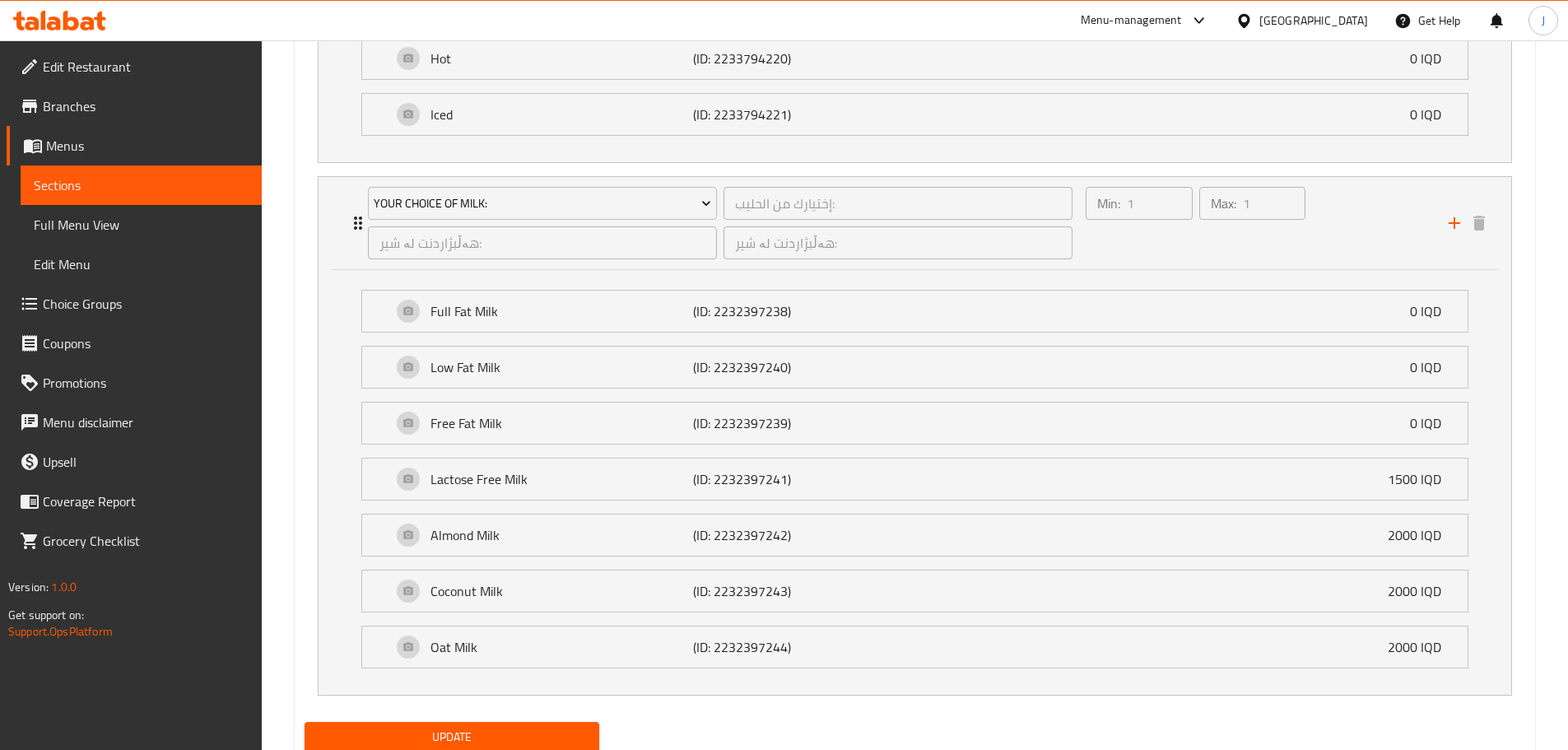
click at [531, 486] on p "Lactose Free Milk" at bounding box center [562, 478] width 263 height 19
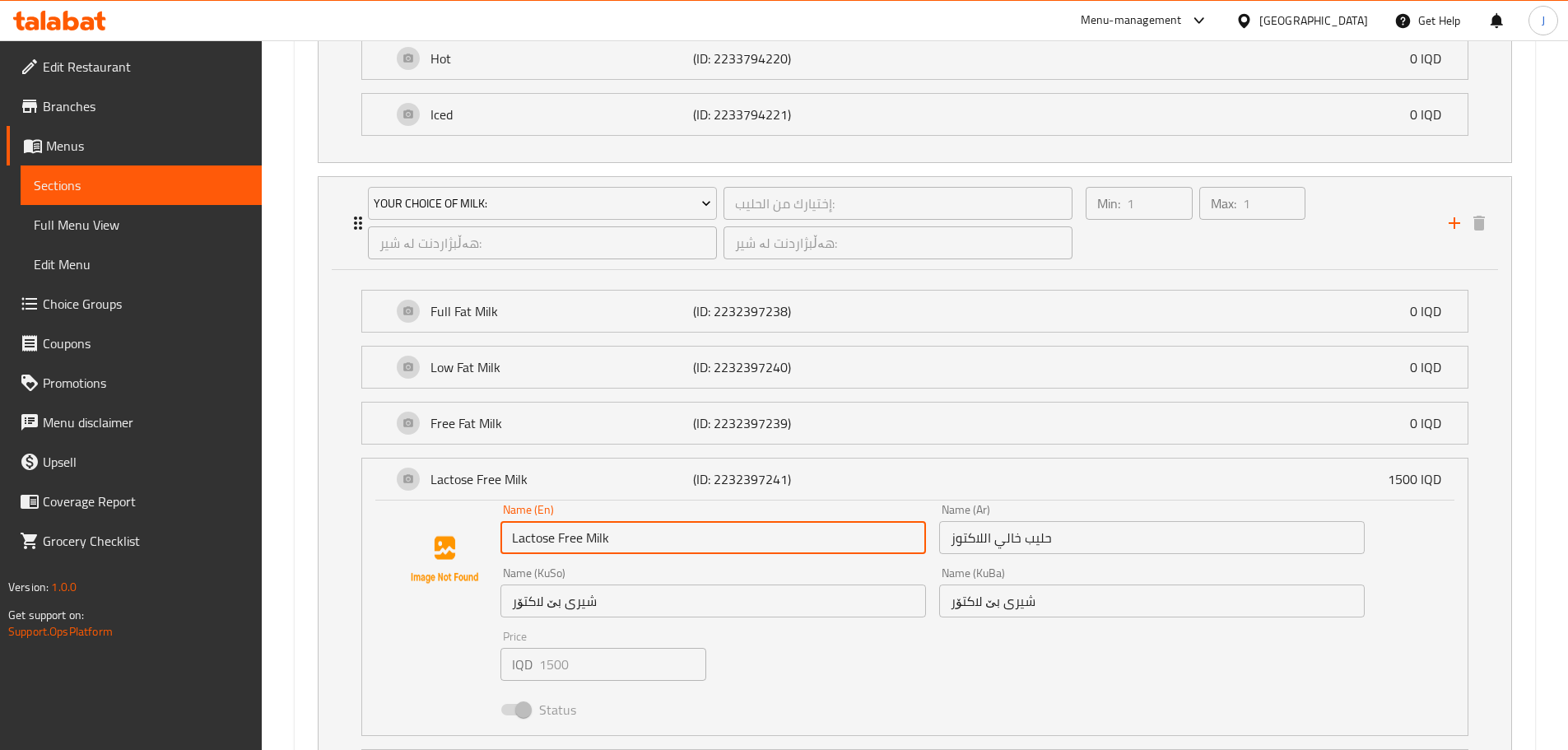
click at [628, 541] on input "Lactose Free Milk" at bounding box center [713, 537] width 425 height 33
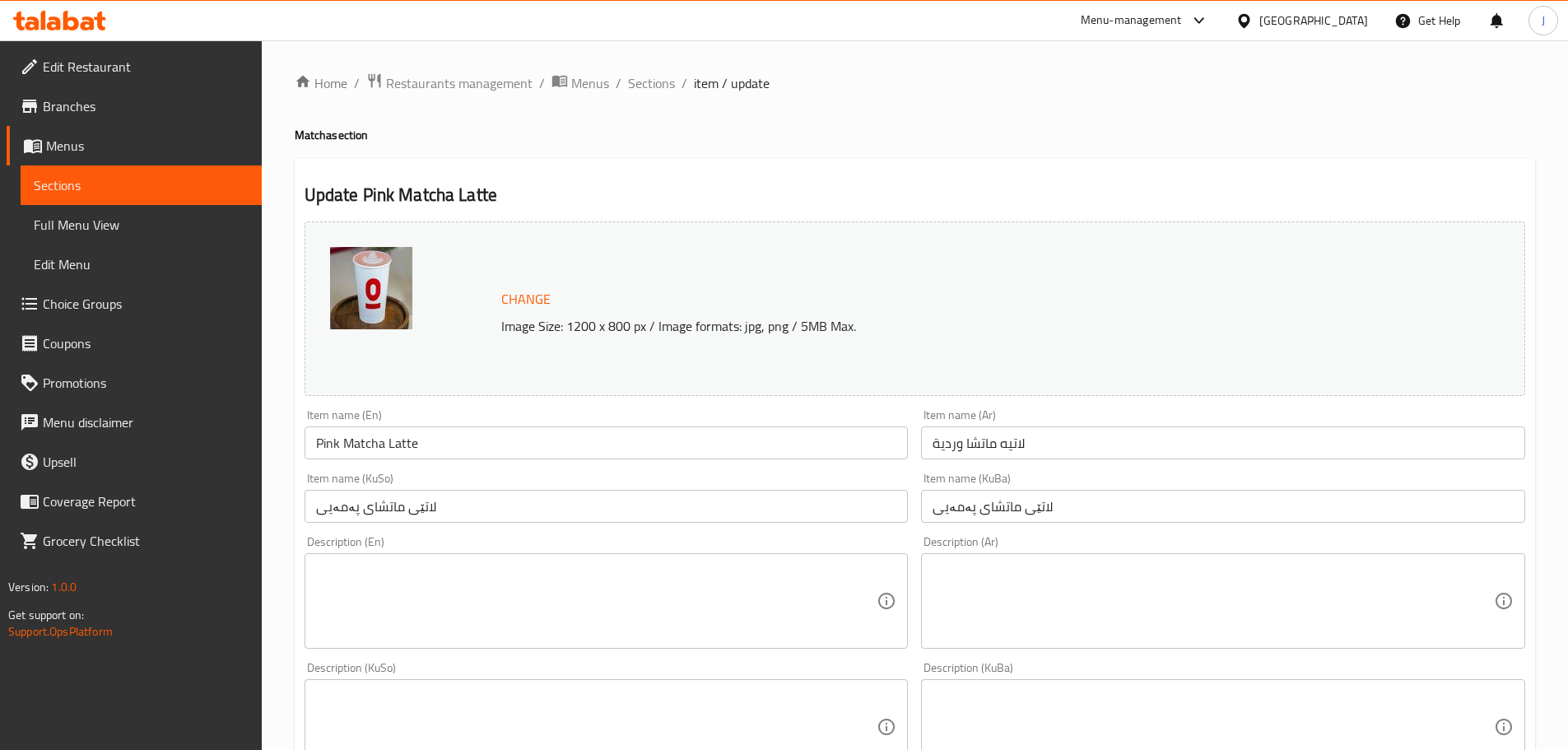
scroll to position [0, 0]
click at [451, 85] on span "Restaurants management" at bounding box center [459, 83] width 146 height 19
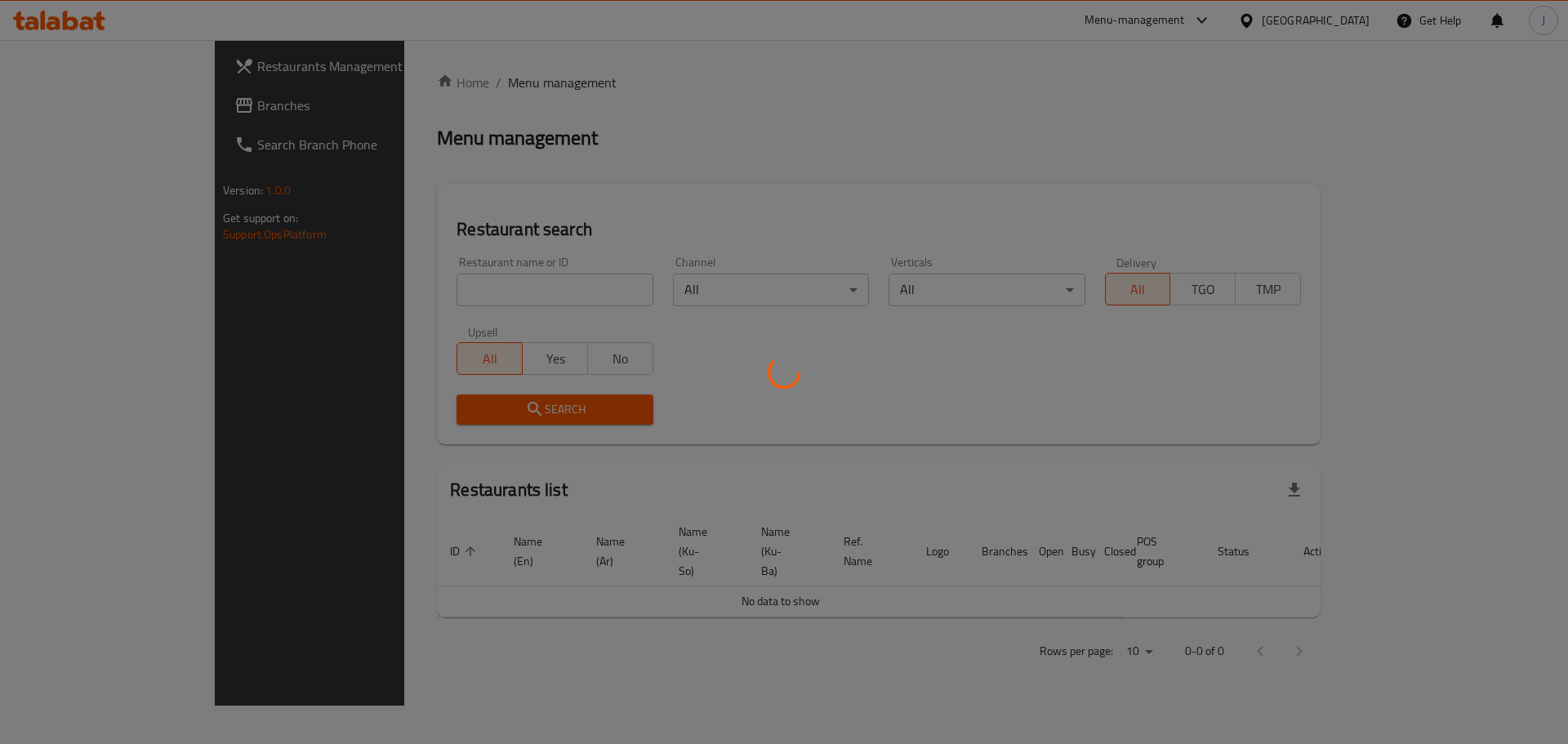
click at [377, 292] on div at bounding box center [784, 372] width 1568 height 744
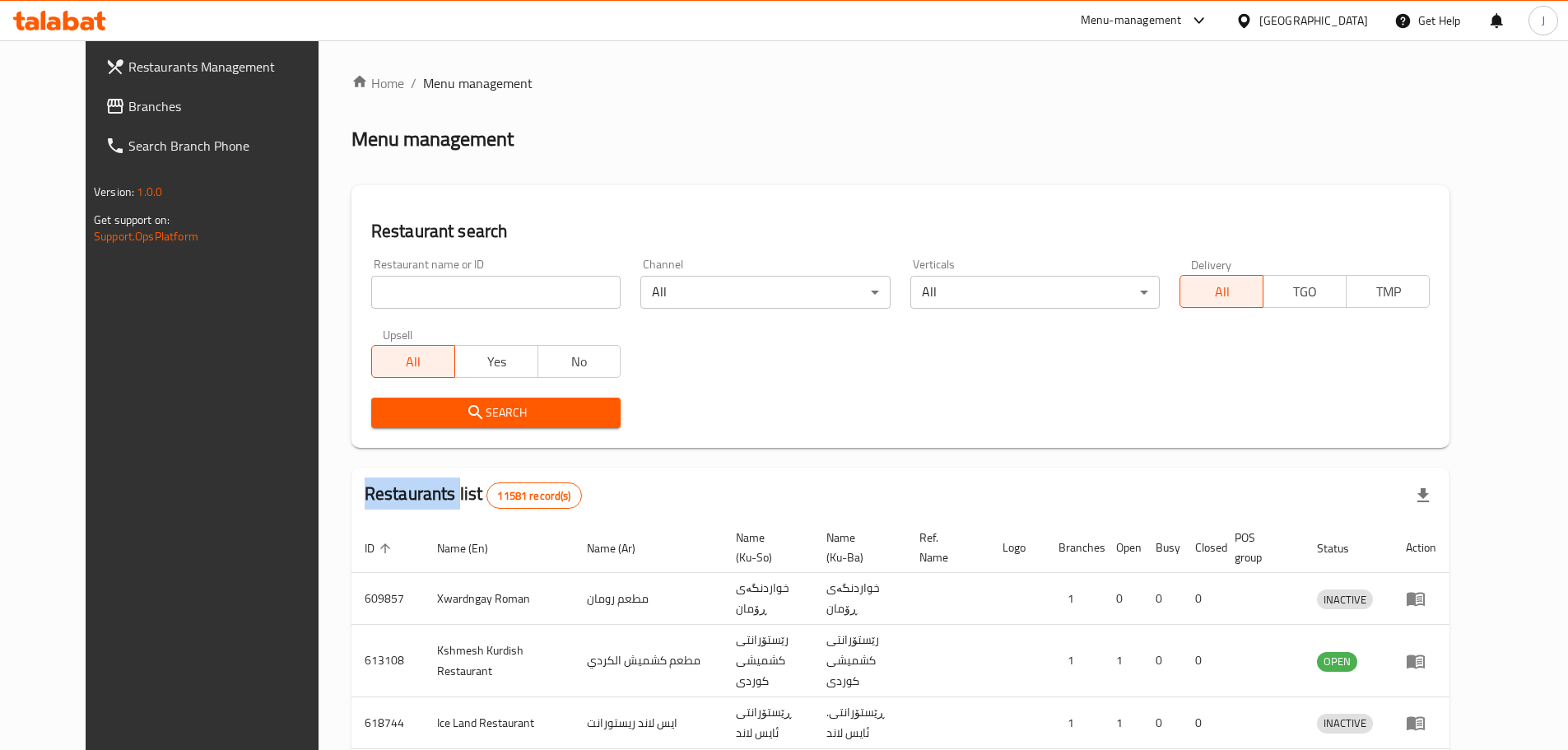
click at [380, 294] on div "Home / Menu management Menu management Restaurant search Restaurant name or ID …" at bounding box center [900, 590] width 1098 height 1035
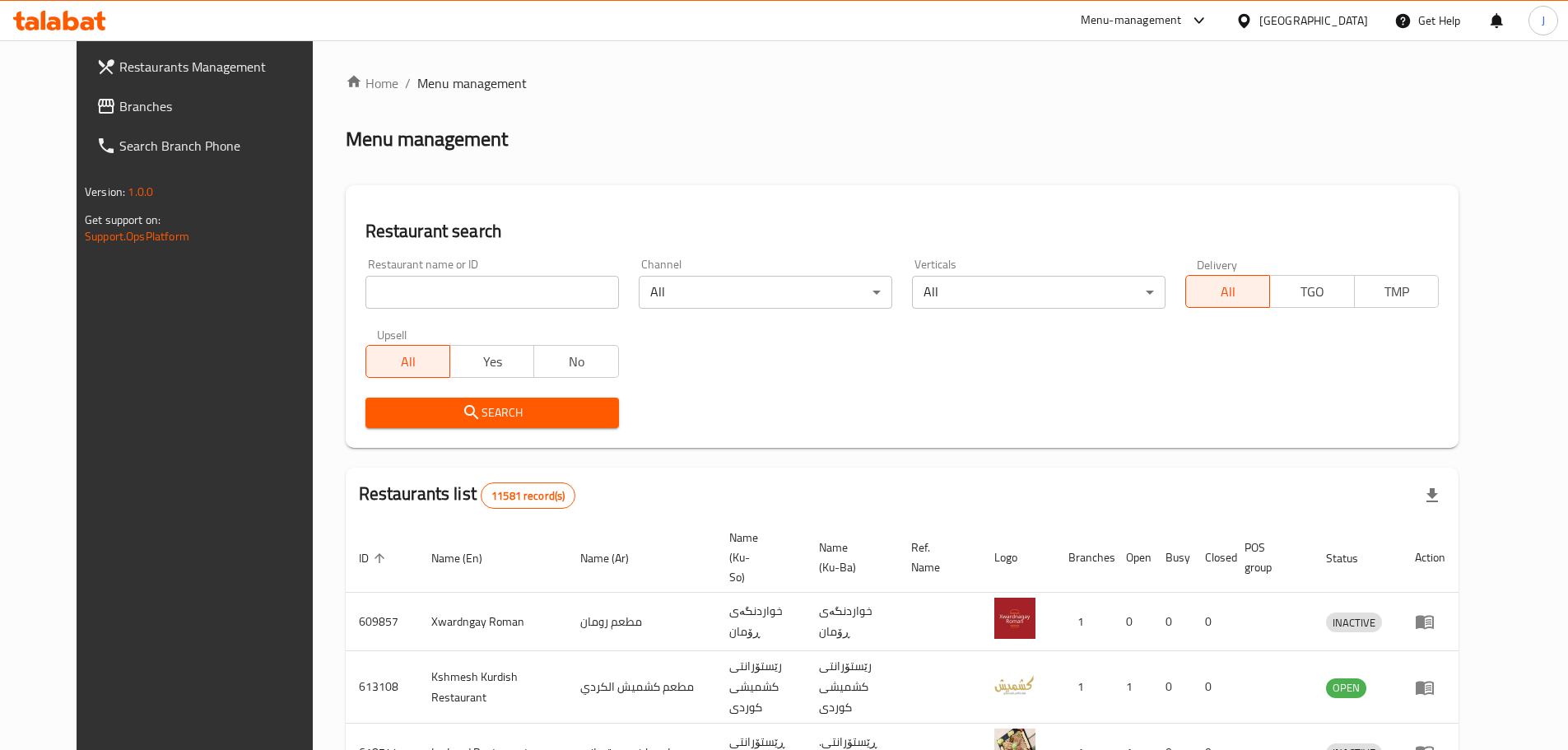
click at [380, 294] on input "search" at bounding box center [493, 292] width 254 height 33
click at [1182, 23] on div "Menu-management" at bounding box center [1131, 20] width 101 height 19
click at [1064, 111] on div "Agent Campaigns Center" at bounding box center [1127, 110] width 150 height 38
